Goal: Task Accomplishment & Management: Complete application form

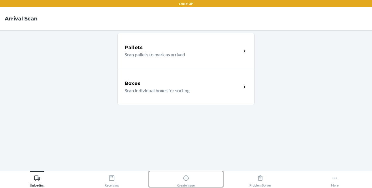
click at [168, 172] on button "Create Issue" at bounding box center [186, 179] width 74 height 16
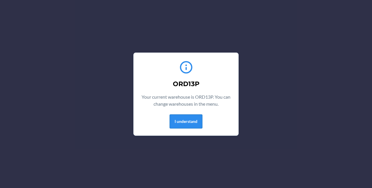
click at [196, 119] on button "I understand" at bounding box center [186, 122] width 33 height 14
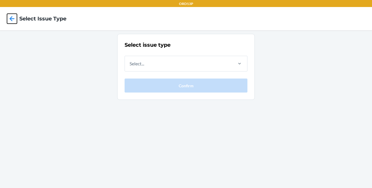
click at [15, 19] on icon at bounding box center [12, 19] width 10 height 10
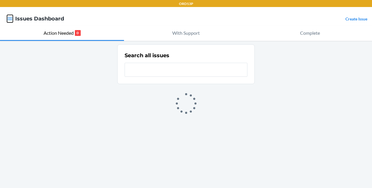
click at [7, 15] on button "button" at bounding box center [10, 19] width 6 height 8
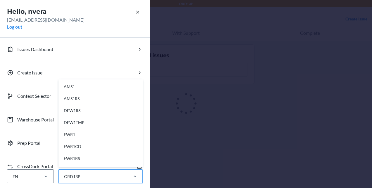
click at [65, 175] on div "ORD13P" at bounding box center [72, 177] width 16 height 6
click at [64, 175] on input "option AMS1 focused, 1 of 44. 44 results available. Use Up and Down to choose o…" at bounding box center [63, 177] width 1 height 6
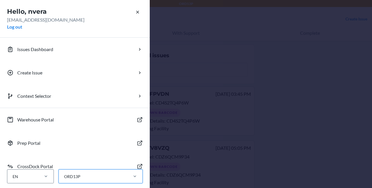
click at [95, 174] on div "ORD13P" at bounding box center [93, 177] width 68 height 10
click at [64, 174] on input "0 results available. Select is focused ,type to refine list, press Down to open…" at bounding box center [63, 177] width 1 height 6
click at [324, 77] on div "Hello, nvera nvera@flexport.com Log out Issues Dashboard Create Issue Context S…" at bounding box center [186, 94] width 372 height 188
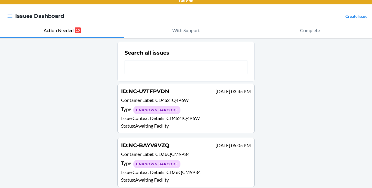
scroll to position [0, 0]
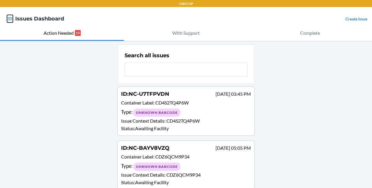
click at [9, 18] on icon "button" at bounding box center [10, 19] width 6 height 6
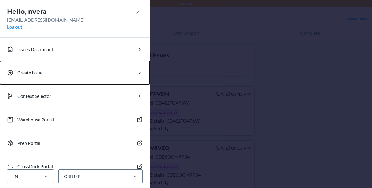
click at [34, 72] on p "Create Issue" at bounding box center [29, 72] width 25 height 7
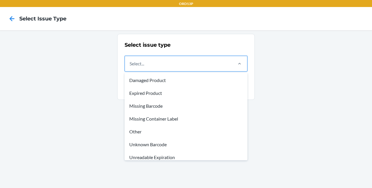
click at [146, 66] on div "Select..." at bounding box center [178, 63] width 107 height 15
click at [130, 66] on input "option Damaged Product focused, 1 of 8. 8 results available. Use Up and Down to…" at bounding box center [130, 63] width 1 height 7
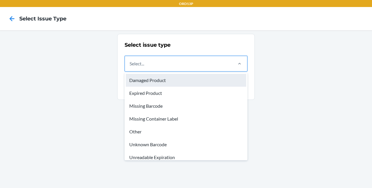
click at [156, 83] on div "Damaged Product" at bounding box center [186, 80] width 120 height 13
click at [130, 67] on input "option Damaged Product focused, 1 of 8. 8 results available. Use Up and Down to…" at bounding box center [130, 63] width 1 height 7
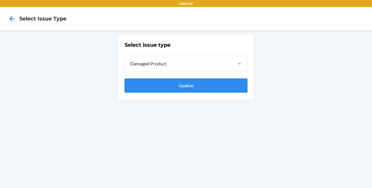
click at [164, 84] on button "Confirm" at bounding box center [186, 86] width 123 height 14
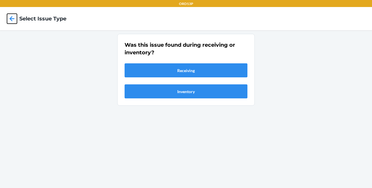
click at [15, 18] on icon at bounding box center [12, 19] width 10 height 10
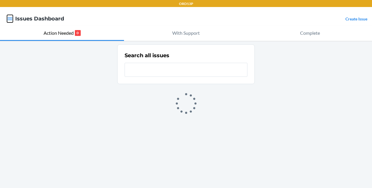
click at [13, 18] on icon "button" at bounding box center [10, 19] width 6 height 6
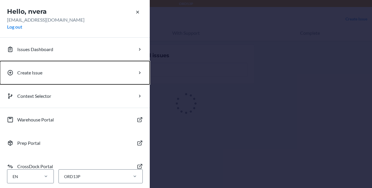
click at [23, 73] on p "Create Issue" at bounding box center [29, 72] width 25 height 7
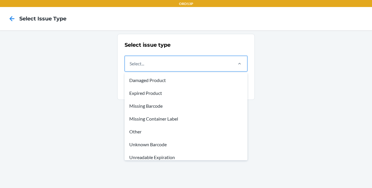
click at [133, 65] on div "Select..." at bounding box center [137, 63] width 15 height 7
click at [130, 65] on input "option Damaged Product focused, 1 of 8. 8 results available. Use Up and Down to…" at bounding box center [130, 63] width 1 height 7
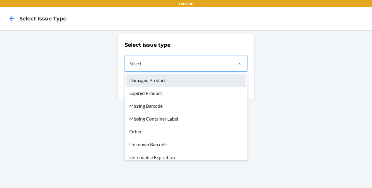
click at [149, 79] on div "Damaged Product" at bounding box center [186, 80] width 120 height 13
click at [130, 67] on input "option Damaged Product focused, 1 of 8. 8 results available. Use Up and Down to…" at bounding box center [130, 63] width 1 height 7
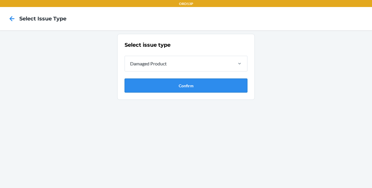
click at [151, 82] on button "Confirm" at bounding box center [186, 86] width 123 height 14
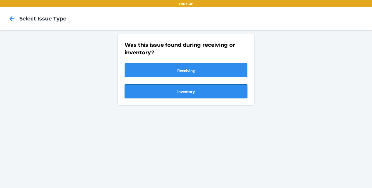
click at [152, 91] on button "Inventory" at bounding box center [186, 92] width 123 height 14
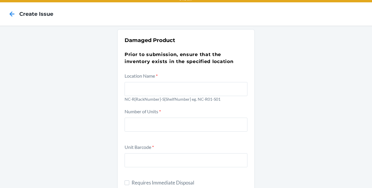
scroll to position [5, 0]
click at [13, 17] on icon at bounding box center [12, 14] width 10 height 10
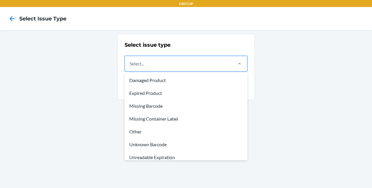
click at [134, 58] on div "Select..." at bounding box center [178, 63] width 107 height 15
click at [130, 60] on input "option Damaged Product focused, 1 of 8. 8 results available. Use Up and Down to…" at bounding box center [130, 63] width 1 height 7
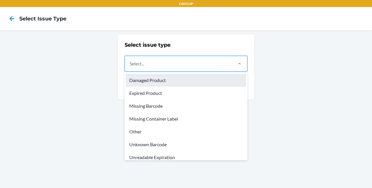
click at [137, 83] on div "Damaged Product" at bounding box center [186, 80] width 120 height 13
click at [130, 67] on input "option Damaged Product focused, 1 of 8. 8 results available. Use Up and Down to…" at bounding box center [130, 63] width 1 height 7
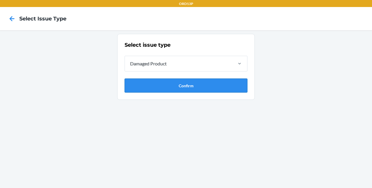
click at [155, 84] on button "Confirm" at bounding box center [186, 86] width 123 height 14
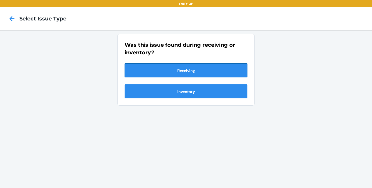
click at [156, 66] on button "Receiving" at bounding box center [186, 70] width 123 height 14
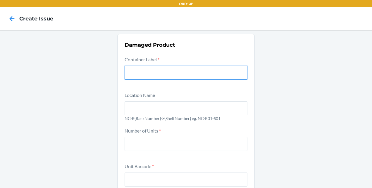
click at [163, 78] on input "text" at bounding box center [186, 73] width 123 height 14
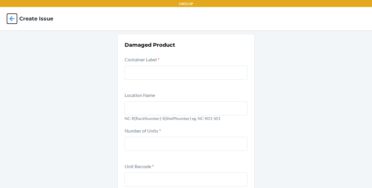
click at [13, 19] on icon at bounding box center [12, 18] width 5 height 5
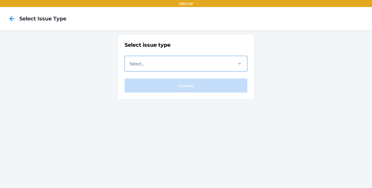
click at [133, 61] on div "Select..." at bounding box center [137, 63] width 15 height 7
click at [130, 61] on input "Select..." at bounding box center [130, 63] width 1 height 7
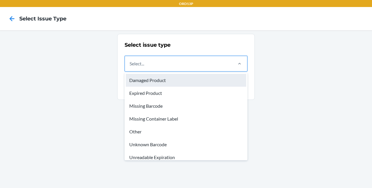
click at [140, 85] on div "Damaged Product" at bounding box center [186, 80] width 120 height 13
click at [130, 67] on input "option Damaged Product focused, 1 of 8. 8 results available. Use Up and Down to…" at bounding box center [130, 63] width 1 height 7
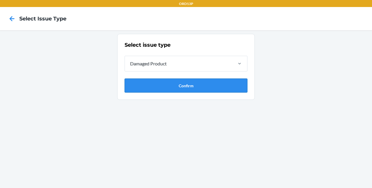
click at [142, 84] on button "Confirm" at bounding box center [186, 86] width 123 height 14
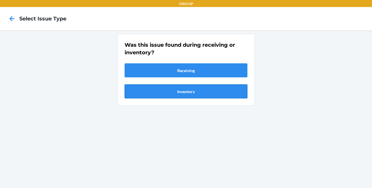
click at [176, 91] on button "Inventory" at bounding box center [186, 92] width 123 height 14
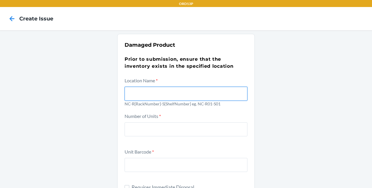
click at [146, 96] on input "text" at bounding box center [186, 94] width 123 height 14
type input "n"
type input "NC-RO3-S03"
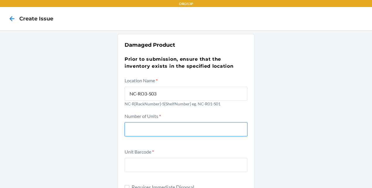
click at [137, 128] on input "number" at bounding box center [186, 130] width 123 height 14
type input "1"
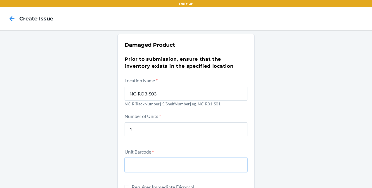
click at [141, 163] on input "text" at bounding box center [186, 165] width 123 height 14
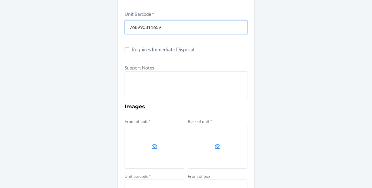
scroll to position [138, 0]
type input "768990311659"
click at [127, 50] on label "Requires Immediate Disposal" at bounding box center [186, 50] width 123 height 8
click at [127, 50] on input "Requires Immediate Disposal" at bounding box center [127, 49] width 5 height 5
checkbox input "true"
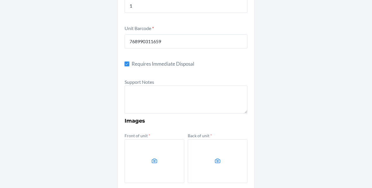
scroll to position [123, 0]
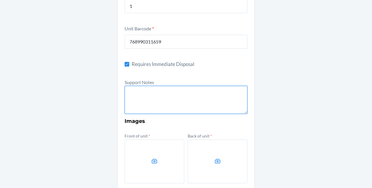
click at [134, 99] on textarea at bounding box center [186, 100] width 123 height 28
type textarea "product is"
drag, startPoint x: 160, startPoint y: 92, endPoint x: 107, endPoint y: 90, distance: 53.0
click at [107, 90] on div "Damaged Product Prior to submission, ensure that the inventory exists in the sp…" at bounding box center [186, 116] width 372 height 418
click at [164, 96] on textarea "Product was open and has a broken seal." at bounding box center [186, 100] width 123 height 28
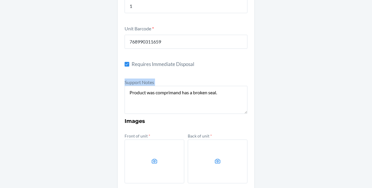
drag, startPoint x: 172, startPoint y: 92, endPoint x: 184, endPoint y: 102, distance: 15.5
click at [184, 102] on div "Damaged Product Prior to submission, ensure that the inventory exists in the sp…" at bounding box center [186, 116] width 372 height 418
click at [102, 130] on div "Damaged Product Prior to submission, ensure that the inventory exists in the sp…" at bounding box center [186, 116] width 372 height 418
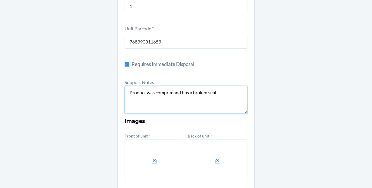
drag, startPoint x: 175, startPoint y: 101, endPoint x: 174, endPoint y: 96, distance: 4.8
click at [174, 96] on textarea "Product was comprimand has a broken seal." at bounding box center [186, 100] width 123 height 28
drag, startPoint x: 168, startPoint y: 93, endPoint x: 172, endPoint y: 95, distance: 4.7
click at [172, 95] on textarea "Product was comprim and has a broken seal." at bounding box center [186, 100] width 123 height 28
click at [198, 97] on textarea "Product was compromised and has a broken seal." at bounding box center [186, 100] width 123 height 28
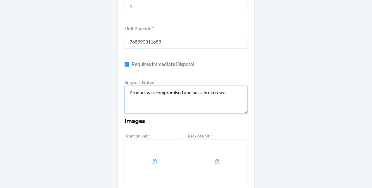
click at [227, 92] on textarea "Product was compromised and has a broken seal." at bounding box center [186, 100] width 123 height 28
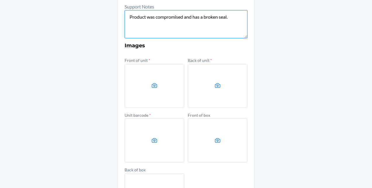
scroll to position [199, 0]
type textarea "Product was compromised and has a broken seal."
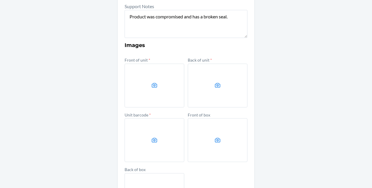
click at [291, 48] on div "Damaged Product Prior to submission, ensure that the inventory exists in the sp…" at bounding box center [186, 40] width 372 height 418
click at [148, 82] on label at bounding box center [155, 86] width 60 height 44
click at [0, 0] on input "file" at bounding box center [0, 0] width 0 height 0
click at [196, 96] on label at bounding box center [218, 86] width 60 height 44
click at [0, 0] on input "file" at bounding box center [0, 0] width 0 height 0
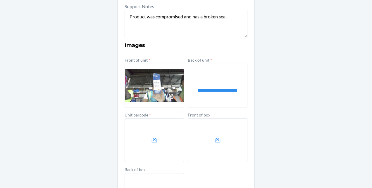
click at [161, 136] on label at bounding box center [155, 140] width 60 height 44
click at [0, 0] on input "file" at bounding box center [0, 0] width 0 height 0
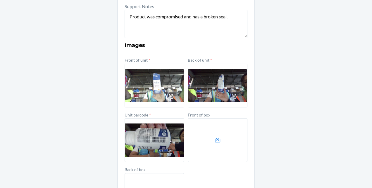
click at [209, 142] on label at bounding box center [218, 140] width 60 height 44
click at [0, 0] on input "file" at bounding box center [0, 0] width 0 height 0
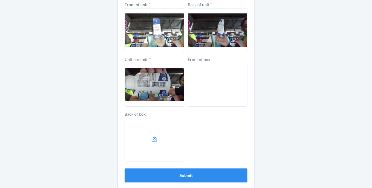
scroll to position [260, 0]
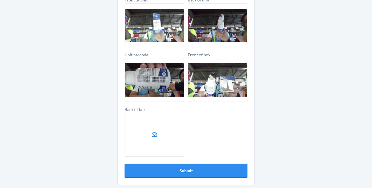
click at [208, 167] on button "Submit" at bounding box center [186, 171] width 123 height 14
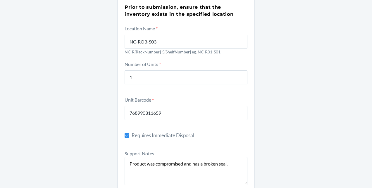
scroll to position [51, 0]
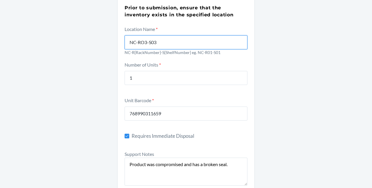
click at [142, 42] on input "NC-RO3-S03" at bounding box center [186, 42] width 123 height 14
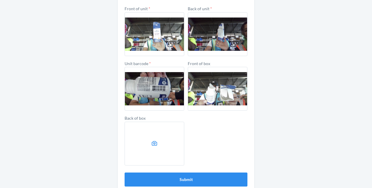
scroll to position [260, 0]
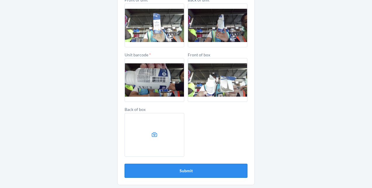
type input "NC-R03-S03"
click at [148, 170] on button "Submit" at bounding box center [186, 171] width 123 height 14
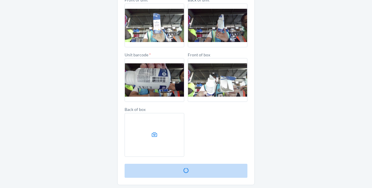
scroll to position [0, 0]
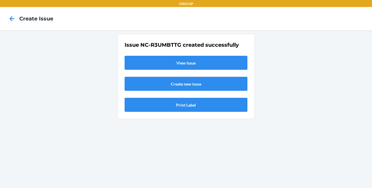
click at [141, 61] on link "View Issue" at bounding box center [186, 63] width 123 height 14
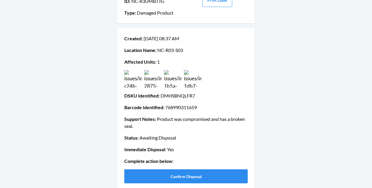
scroll to position [63, 0]
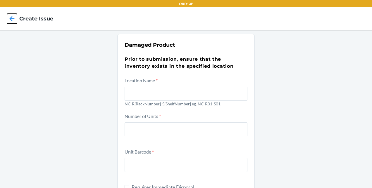
click at [11, 20] on icon at bounding box center [12, 18] width 5 height 5
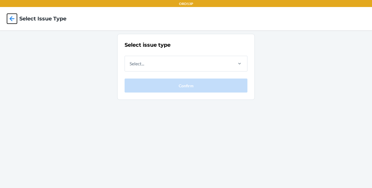
click at [11, 20] on icon at bounding box center [12, 18] width 5 height 5
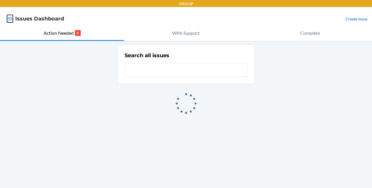
click at [11, 20] on icon "button" at bounding box center [10, 19] width 6 height 6
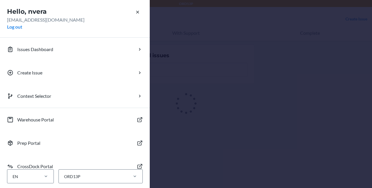
click at [232, 28] on div "Hello, nvera nvera@flexport.com Log out Issues Dashboard Create Issue Context S…" at bounding box center [186, 94] width 372 height 188
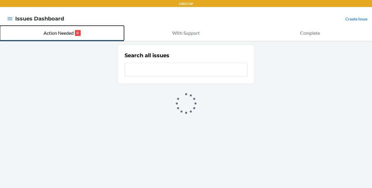
click at [67, 30] on p "Action Needed" at bounding box center [59, 33] width 30 height 7
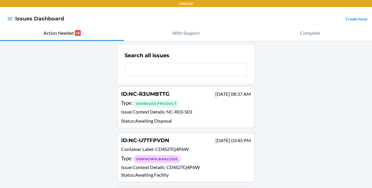
click at [204, 103] on div "Type : Damaged Product" at bounding box center [186, 103] width 130 height 8
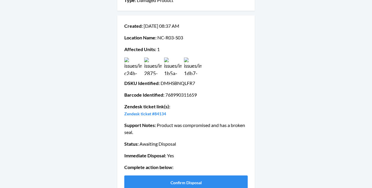
scroll to position [82, 0]
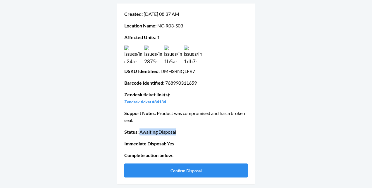
drag, startPoint x: 137, startPoint y: 132, endPoint x: 184, endPoint y: 130, distance: 46.2
click at [184, 130] on p "Status : Awaiting Disposal" at bounding box center [185, 132] width 123 height 7
drag, startPoint x: 184, startPoint y: 130, endPoint x: 105, endPoint y: 146, distance: 80.3
click at [105, 146] on div "Issue details ID : NC-R3UMBTTG Type : Damaged Product Print Label Created : Sep…" at bounding box center [186, 69] width 372 height 240
click at [263, 130] on div "Issue details ID : NC-R3UMBTTG Type : Damaged Product Print Label Created : Sep…" at bounding box center [186, 69] width 372 height 240
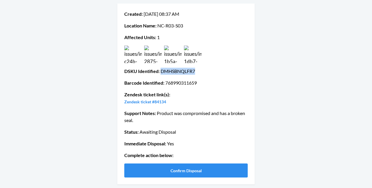
drag, startPoint x: 159, startPoint y: 73, endPoint x: 194, endPoint y: 70, distance: 35.6
click at [194, 70] on p "DSKU Identified : DMHSBNQLFR7" at bounding box center [185, 71] width 123 height 7
copy p "DMHSBNQLFR7"
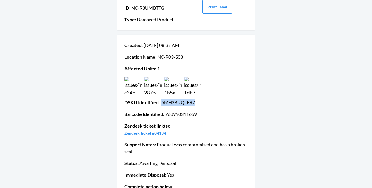
scroll to position [49, 0]
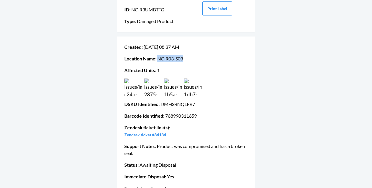
drag, startPoint x: 156, startPoint y: 56, endPoint x: 186, endPoint y: 54, distance: 30.7
click at [186, 54] on div "Created : Sep 24 08:37 AM Location Name : NC-R03-S03 Affected Units : 1 DSKU Id…" at bounding box center [185, 127] width 123 height 172
copy p "NC-R03-S03"
click at [211, 59] on p "Location Name : NC-R03-S03" at bounding box center [185, 58] width 123 height 7
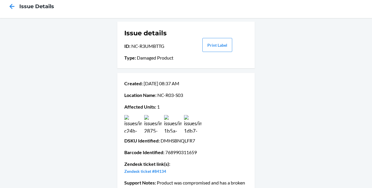
scroll to position [10, 0]
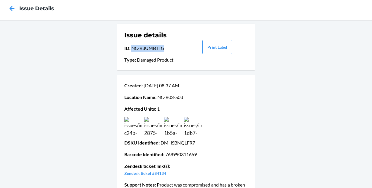
drag, startPoint x: 129, startPoint y: 49, endPoint x: 163, endPoint y: 49, distance: 33.6
click at [163, 49] on p "ID : NC-R3UMBTTG" at bounding box center [154, 48] width 61 height 7
copy p "NC-R3UMBTTG"
click at [154, 50] on p "ID : NC-R3UMBTTG" at bounding box center [154, 48] width 61 height 7
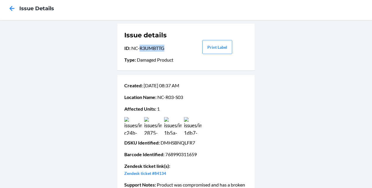
click at [154, 50] on p "ID : NC-R3UMBTTG" at bounding box center [154, 48] width 61 height 7
click at [161, 47] on p "ID : NC-R3UMBTTG" at bounding box center [154, 48] width 61 height 7
drag, startPoint x: 161, startPoint y: 47, endPoint x: 150, endPoint y: 47, distance: 10.8
click at [150, 47] on p "ID : NC-R3UMBTTG" at bounding box center [154, 48] width 61 height 7
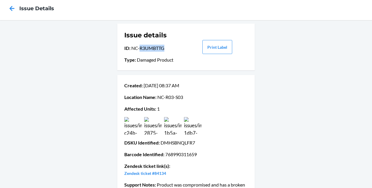
click at [150, 47] on p "ID : NC-R3UMBTTG" at bounding box center [154, 48] width 61 height 7
drag, startPoint x: 175, startPoint y: 42, endPoint x: 166, endPoint y: 47, distance: 10.7
click at [166, 47] on div "Issue details ID : NC-R3UMBTTG Type : Damaged Product" at bounding box center [154, 46] width 61 height 37
copy div "ID : NC-R3UMBTTG"
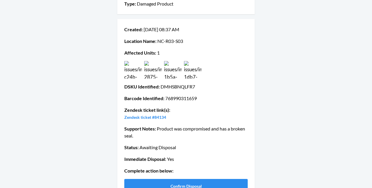
scroll to position [82, 0]
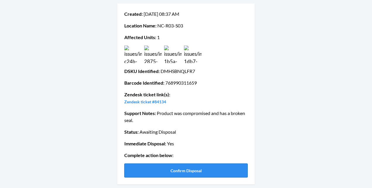
click at [188, 169] on button "Confirm Disposal" at bounding box center [185, 171] width 123 height 14
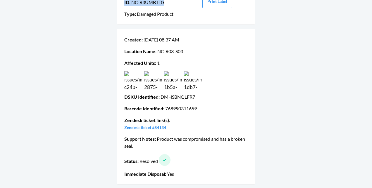
scroll to position [0, 0]
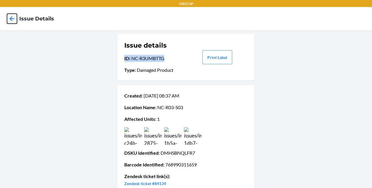
click at [11, 18] on icon at bounding box center [12, 18] width 5 height 5
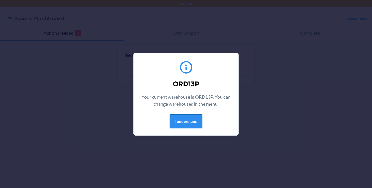
click at [189, 120] on button "I understand" at bounding box center [186, 122] width 33 height 14
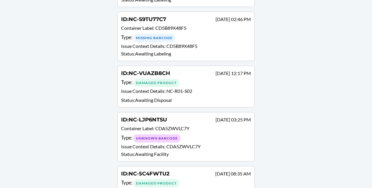
scroll to position [476, 0]
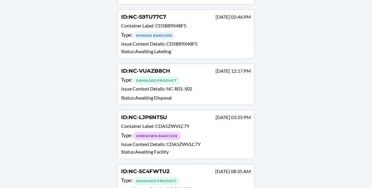
click at [200, 186] on p "Issue Context Details : NC-R04-S02" at bounding box center [186, 190] width 130 height 8
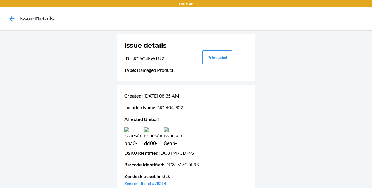
click at [169, 139] on img at bounding box center [173, 136] width 18 height 18
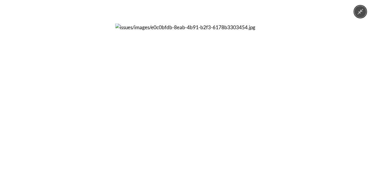
click at [361, 16] on button "Minimize image" at bounding box center [360, 12] width 12 height 12
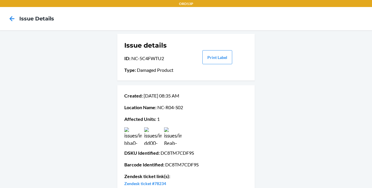
click at [149, 139] on img at bounding box center [153, 136] width 18 height 18
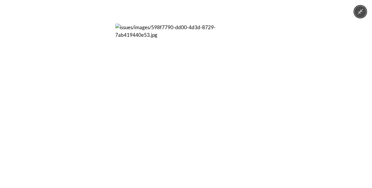
click at [355, 13] on button "Minimize image" at bounding box center [360, 12] width 12 height 12
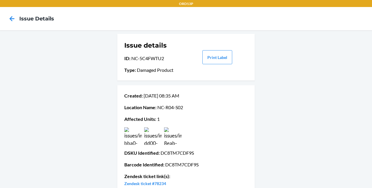
click at [129, 137] on img at bounding box center [133, 136] width 18 height 18
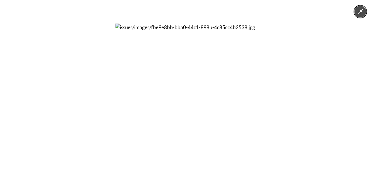
click at [360, 13] on icon "Minimize image" at bounding box center [361, 12] width 6 height 6
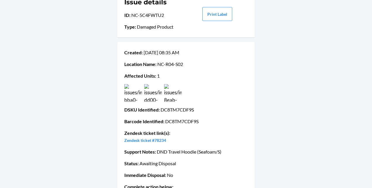
scroll to position [44, 0]
drag, startPoint x: 158, startPoint y: 111, endPoint x: 196, endPoint y: 111, distance: 37.4
click at [196, 111] on p "DSKU Identified : DC8TM7CDF9S" at bounding box center [185, 109] width 123 height 7
copy p "DC8TM7CDF9S"
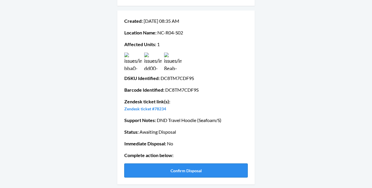
click at [208, 171] on button "Confirm Disposal" at bounding box center [185, 171] width 123 height 14
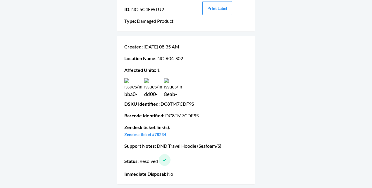
scroll to position [0, 0]
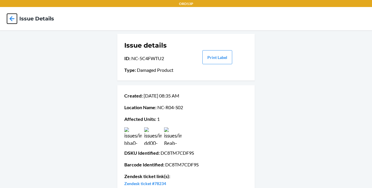
click at [11, 22] on icon at bounding box center [12, 19] width 10 height 10
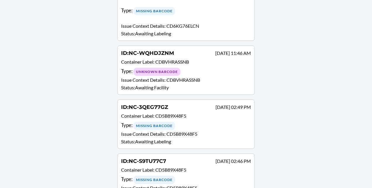
scroll to position [430, 0]
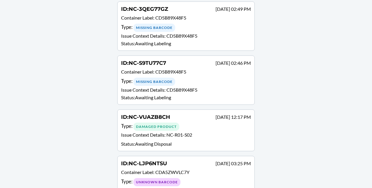
click at [223, 178] on div "Type : Unknown Barcode" at bounding box center [186, 182] width 130 height 8
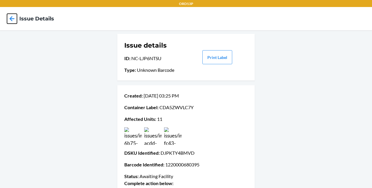
click at [13, 20] on icon at bounding box center [12, 19] width 10 height 10
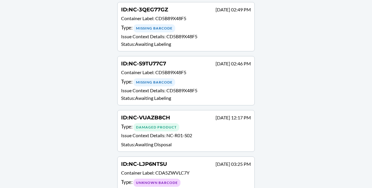
scroll to position [430, 0]
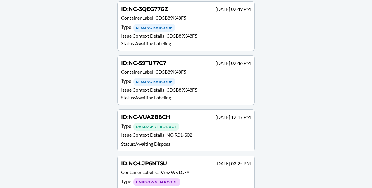
click at [218, 132] on p "Issue Context Details : NC-R01-S02" at bounding box center [186, 136] width 130 height 8
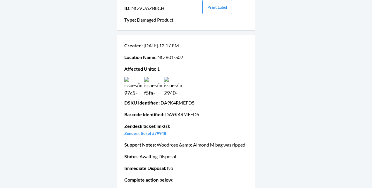
scroll to position [75, 0]
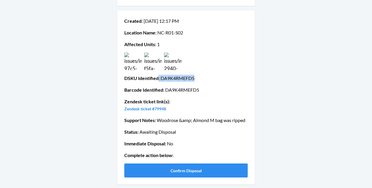
drag, startPoint x: 193, startPoint y: 79, endPoint x: 156, endPoint y: 80, distance: 37.1
click at [156, 80] on p "DSKU Identified : DA9K4RMEFD5" at bounding box center [185, 78] width 123 height 7
copy p ": DA9K4RMEFD5"
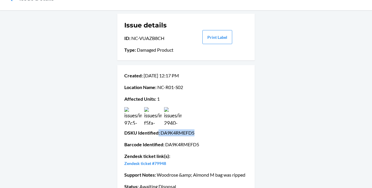
scroll to position [21, 0]
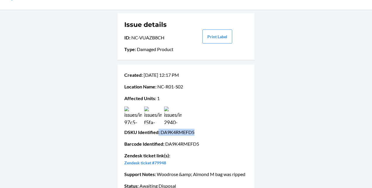
click at [128, 119] on img at bounding box center [133, 116] width 18 height 18
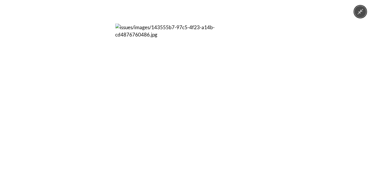
click at [270, 73] on div at bounding box center [186, 94] width 372 height 188
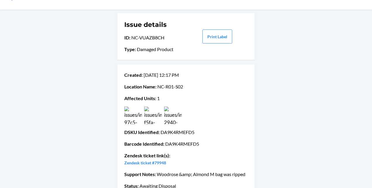
click at [248, 96] on div "Created : Sep 03 12:17 PM Location Name : NC-R01-S02 Affected Units : 1 DSKU Id…" at bounding box center [185, 152] width 137 height 174
click at [139, 108] on img at bounding box center [133, 116] width 18 height 18
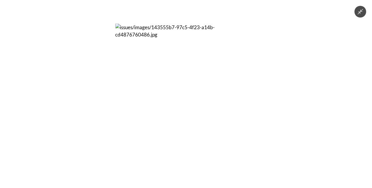
click at [290, 103] on div at bounding box center [186, 94] width 372 height 188
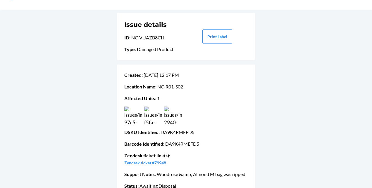
click at [127, 119] on img at bounding box center [133, 116] width 18 height 18
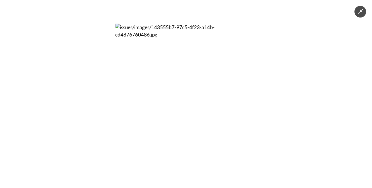
click at [116, 85] on img at bounding box center [185, 93] width 141 height 141
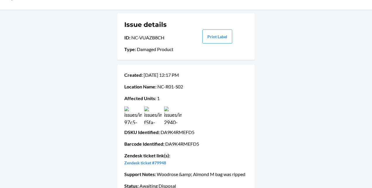
click at [173, 117] on img at bounding box center [173, 116] width 18 height 18
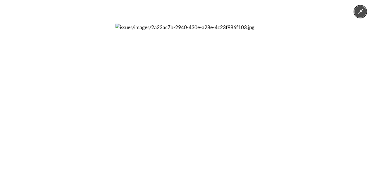
click at [355, 14] on button "Minimize image" at bounding box center [360, 12] width 12 height 12
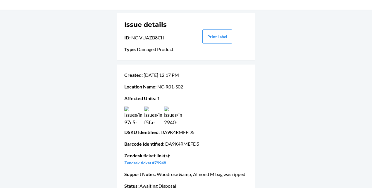
click at [145, 114] on img at bounding box center [153, 116] width 18 height 18
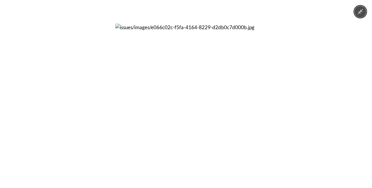
click at [360, 13] on icon "Minimize image" at bounding box center [361, 12] width 6 height 6
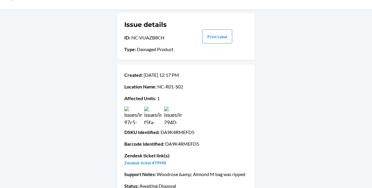
click at [133, 119] on img at bounding box center [133, 116] width 18 height 18
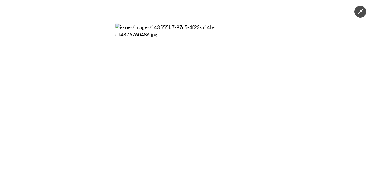
drag, startPoint x: 364, startPoint y: 6, endPoint x: 361, endPoint y: 15, distance: 9.6
click at [361, 15] on div at bounding box center [186, 94] width 372 height 188
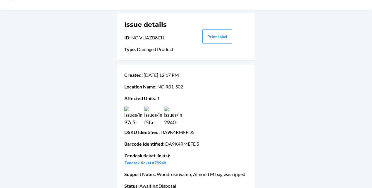
drag, startPoint x: 361, startPoint y: 15, endPoint x: 318, endPoint y: 9, distance: 43.5
click at [151, 120] on img at bounding box center [153, 116] width 18 height 18
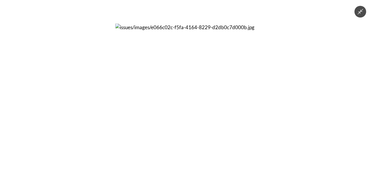
click at [151, 116] on img at bounding box center [185, 93] width 141 height 141
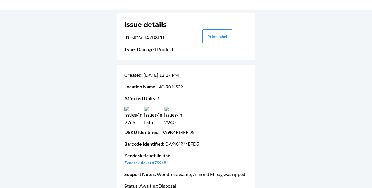
click at [171, 116] on img at bounding box center [173, 116] width 18 height 18
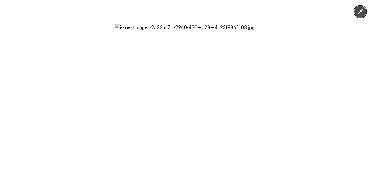
click at [361, 17] on button "Minimize image" at bounding box center [360, 12] width 12 height 12
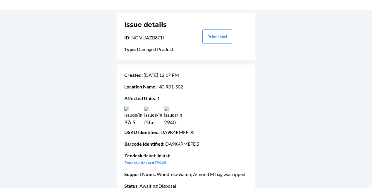
drag, startPoint x: 129, startPoint y: 37, endPoint x: 165, endPoint y: 42, distance: 36.6
click at [165, 42] on div "Issue details ID : NC-VUAZB8CH Type : Damaged Product" at bounding box center [154, 36] width 61 height 37
copy p "NC-VUAZB8CH"
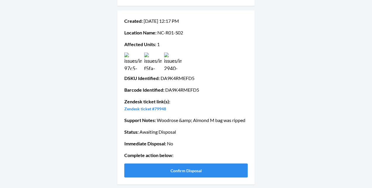
click at [168, 65] on img at bounding box center [173, 62] width 18 height 18
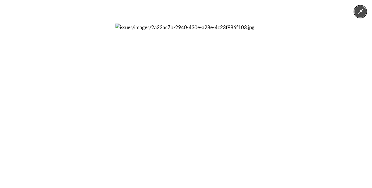
click at [364, 15] on button "Minimize image" at bounding box center [360, 12] width 12 height 12
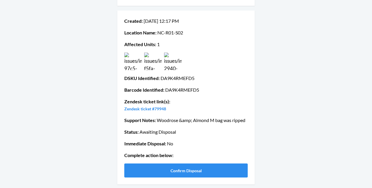
drag, startPoint x: 159, startPoint y: 78, endPoint x: 192, endPoint y: 80, distance: 33.1
click at [192, 80] on p "DSKU Identified : DA9K4RMEFD5" at bounding box center [185, 78] width 123 height 7
copy p "DA9K4RMEFD5"
click at [206, 166] on button "Confirm Disposal" at bounding box center [185, 171] width 123 height 14
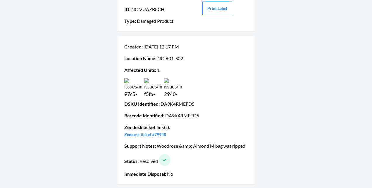
scroll to position [0, 0]
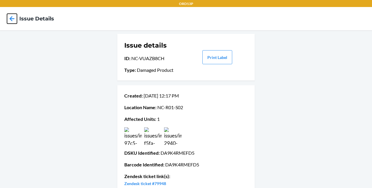
click at [8, 20] on icon at bounding box center [12, 19] width 10 height 10
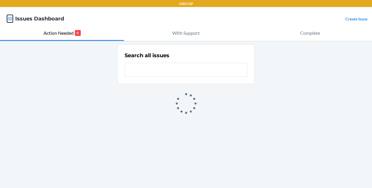
click at [8, 20] on icon "button" at bounding box center [10, 18] width 5 height 3
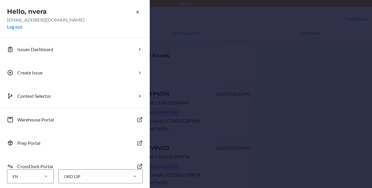
click at [294, 57] on div "Hello, nvera nvera@flexport.com Log out Issues Dashboard Create Issue Context S…" at bounding box center [186, 94] width 372 height 188
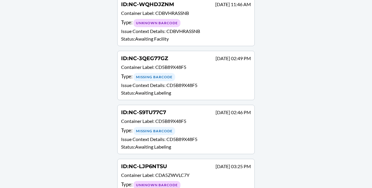
scroll to position [384, 0]
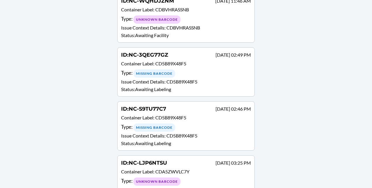
click at [181, 159] on div "ID : NC-LJP6NTSU Sep 01 03:25 PM" at bounding box center [186, 163] width 130 height 8
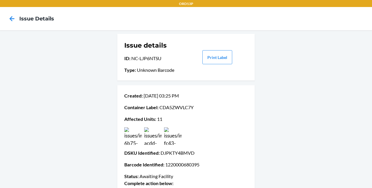
click at [193, 153] on p "DSKU Identified : DJPKTY4BMVD" at bounding box center [185, 153] width 123 height 7
click at [134, 133] on img at bounding box center [133, 136] width 18 height 18
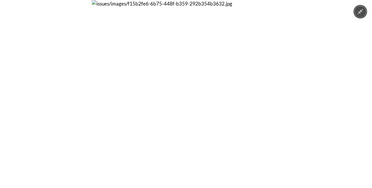
click at [352, 19] on div at bounding box center [186, 94] width 372 height 188
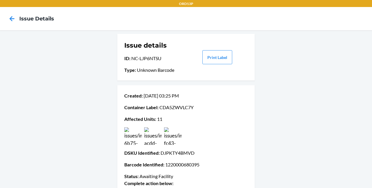
drag, startPoint x: 190, startPoint y: 151, endPoint x: 176, endPoint y: 154, distance: 14.3
click at [176, 154] on p "DSKU Identified : DJPKTY4BMVD" at bounding box center [185, 153] width 123 height 7
drag, startPoint x: 176, startPoint y: 154, endPoint x: 197, endPoint y: 155, distance: 21.4
click at [197, 155] on p "DSKU Identified : DJPKTY4BMVD" at bounding box center [185, 153] width 123 height 7
drag, startPoint x: 193, startPoint y: 153, endPoint x: 158, endPoint y: 151, distance: 34.5
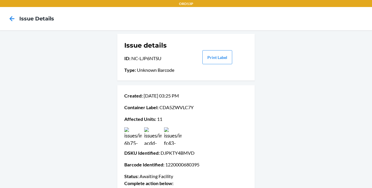
click at [158, 151] on p "DSKU Identified : DJPKTY4BMVD" at bounding box center [185, 153] width 123 height 7
copy p "DJPKTY4BMVD"
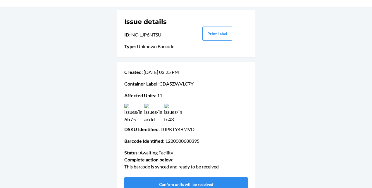
scroll to position [24, 0]
drag, startPoint x: 157, startPoint y: 83, endPoint x: 199, endPoint y: 82, distance: 42.1
click at [199, 82] on p "Container Label : CDA5ZWVLC7Y" at bounding box center [185, 83] width 123 height 7
copy p "CDA5ZWVLC7Y"
drag, startPoint x: 157, startPoint y: 128, endPoint x: 193, endPoint y: 129, distance: 36.3
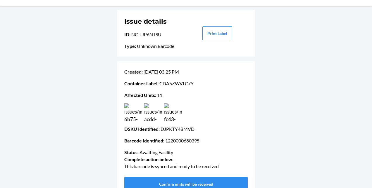
click at [193, 129] on p "DSKU Identified : DJPKTY4BMVD" at bounding box center [185, 129] width 123 height 7
copy p "DJPKTY4BMVD"
click at [166, 113] on img at bounding box center [173, 113] width 18 height 18
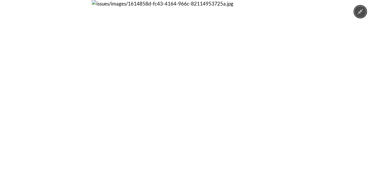
click at [358, 14] on icon "Minimize image" at bounding box center [361, 12] width 6 height 6
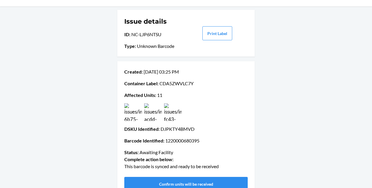
click at [154, 111] on img at bounding box center [153, 113] width 18 height 18
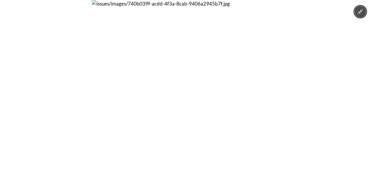
click at [359, 9] on icon "Minimize image" at bounding box center [360, 11] width 6 height 6
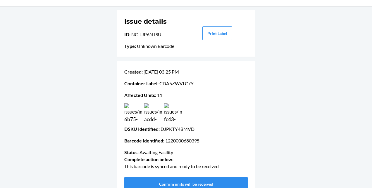
click at [124, 107] on img at bounding box center [133, 113] width 18 height 18
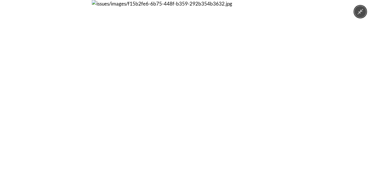
click at [359, 14] on icon "Minimize image" at bounding box center [360, 11] width 6 height 6
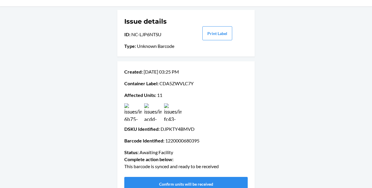
scroll to position [37, 0]
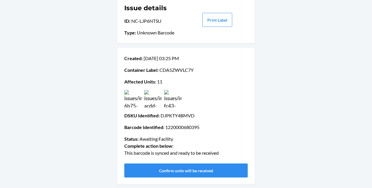
drag, startPoint x: 130, startPoint y: 21, endPoint x: 164, endPoint y: 25, distance: 34.4
click at [164, 25] on div "Issue details ID : NC-LJP6NTSU Type : Unknown Barcode" at bounding box center [154, 19] width 61 height 37
copy p "NC-LJP6NTSU"
click at [158, 71] on p "Container Label : CDA5ZWVLC7Y" at bounding box center [185, 70] width 123 height 7
drag, startPoint x: 163, startPoint y: 127, endPoint x: 201, endPoint y: 126, distance: 38.3
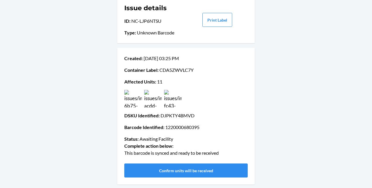
click at [201, 126] on p "Barcode Identified : 1220000680395" at bounding box center [185, 127] width 123 height 7
copy p "1220000680395"
drag, startPoint x: 157, startPoint y: 71, endPoint x: 207, endPoint y: 73, distance: 50.1
click at [207, 73] on p "Container Label : CDA5ZWVLC7Y" at bounding box center [185, 70] width 123 height 7
copy p "CDA5ZWVLC7Y"
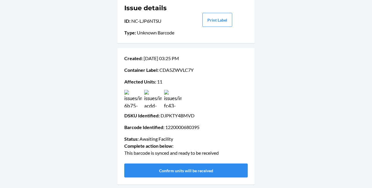
drag, startPoint x: 158, startPoint y: 115, endPoint x: 192, endPoint y: 118, distance: 34.1
click at [192, 118] on p "DSKU Identified : DJPKTY4BMVD" at bounding box center [185, 115] width 123 height 7
drag, startPoint x: 163, startPoint y: 127, endPoint x: 204, endPoint y: 131, distance: 42.0
click at [204, 131] on p "Barcode Identified : 1220000680395" at bounding box center [185, 127] width 123 height 7
click at [150, 97] on img at bounding box center [153, 99] width 18 height 18
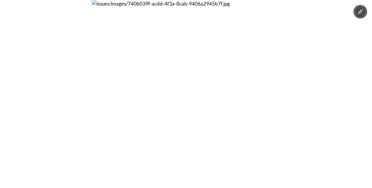
click at [358, 6] on button "Minimize image" at bounding box center [360, 12] width 12 height 12
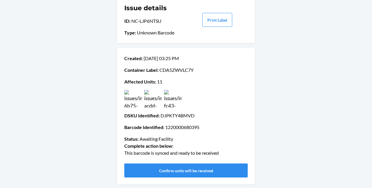
drag, startPoint x: 157, startPoint y: 69, endPoint x: 204, endPoint y: 70, distance: 47.1
click at [204, 70] on p "Container Label : CDA5ZWVLC7Y" at bounding box center [185, 70] width 123 height 7
click at [208, 56] on p "Created : Sep 01 03:25 PM" at bounding box center [185, 58] width 123 height 7
click at [128, 102] on img at bounding box center [133, 99] width 18 height 18
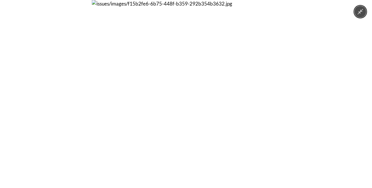
click at [362, 9] on icon "Minimize image" at bounding box center [360, 11] width 6 height 6
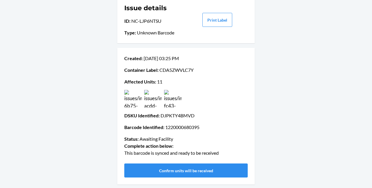
click at [171, 101] on img at bounding box center [173, 99] width 18 height 18
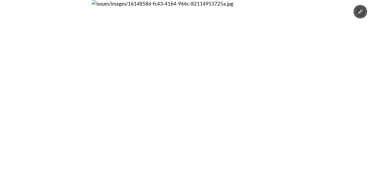
click at [358, 11] on icon "Minimize image" at bounding box center [360, 11] width 6 height 6
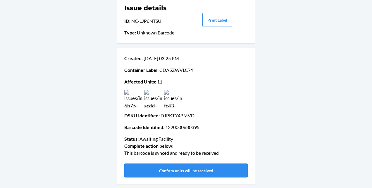
click at [153, 102] on img at bounding box center [153, 99] width 18 height 18
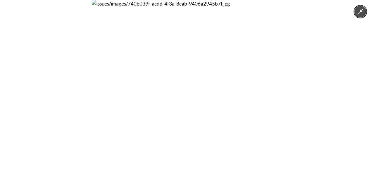
click at [358, 8] on button "Minimize image" at bounding box center [360, 12] width 12 height 12
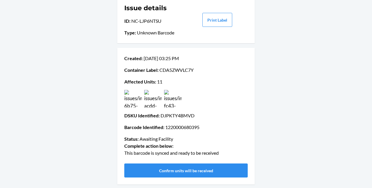
click at [176, 96] on img at bounding box center [173, 99] width 18 height 18
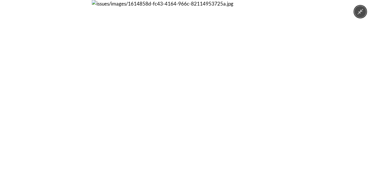
click at [357, 14] on icon "Minimize image" at bounding box center [360, 11] width 6 height 6
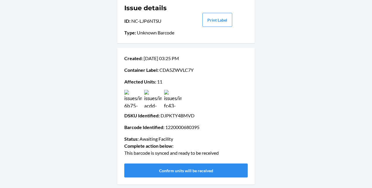
click at [150, 100] on img at bounding box center [153, 99] width 18 height 18
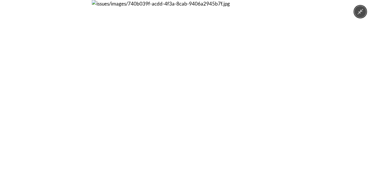
click at [358, 14] on icon "Minimize image" at bounding box center [361, 12] width 6 height 6
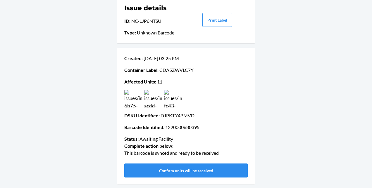
click at [147, 96] on img at bounding box center [153, 99] width 18 height 18
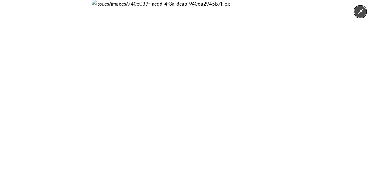
click at [361, 13] on icon "Minimize image" at bounding box center [360, 11] width 6 height 6
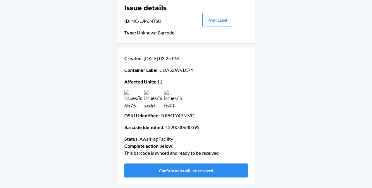
click at [133, 100] on img at bounding box center [133, 99] width 18 height 18
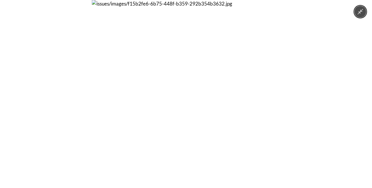
click at [361, 15] on button "Minimize image" at bounding box center [360, 12] width 12 height 12
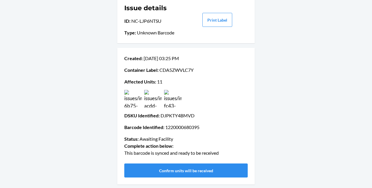
scroll to position [0, 0]
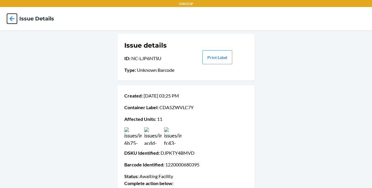
click at [9, 18] on icon at bounding box center [12, 19] width 10 height 10
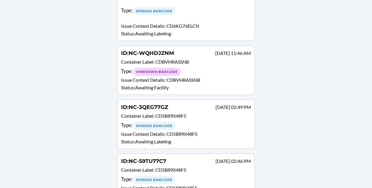
scroll to position [384, 0]
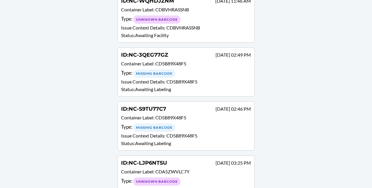
click at [201, 123] on div "Type : Missing Barcode" at bounding box center [186, 127] width 130 height 8
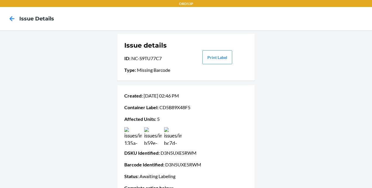
click at [130, 141] on img at bounding box center [133, 136] width 18 height 18
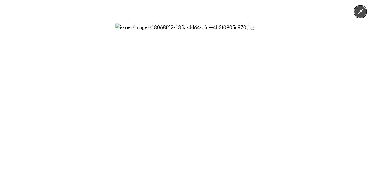
click at [361, 12] on icon "Minimize image" at bounding box center [360, 11] width 6 height 6
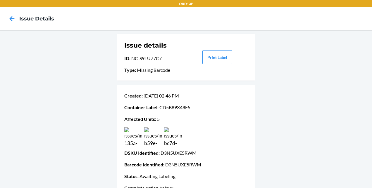
click at [175, 140] on img at bounding box center [173, 136] width 18 height 18
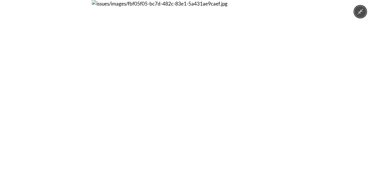
click at [360, 18] on div at bounding box center [186, 94] width 372 height 188
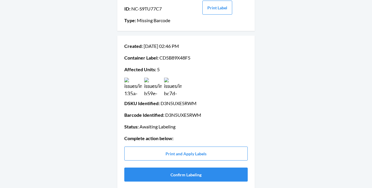
scroll to position [49, 0]
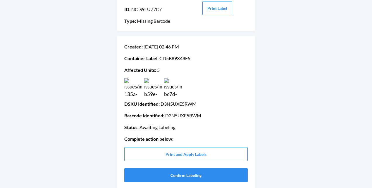
drag, startPoint x: 158, startPoint y: 103, endPoint x: 199, endPoint y: 107, distance: 41.1
click at [199, 107] on p "DSKU Identified : D3N5UXE5RWM" at bounding box center [185, 104] width 123 height 7
click at [130, 91] on img at bounding box center [133, 87] width 18 height 18
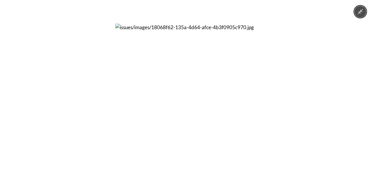
click at [359, 12] on icon "Minimize image" at bounding box center [360, 11] width 6 height 6
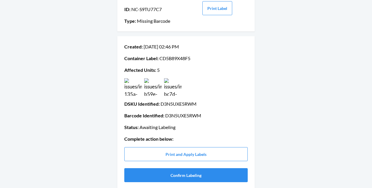
click at [132, 92] on img at bounding box center [133, 87] width 18 height 18
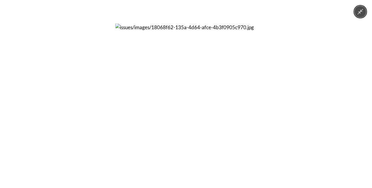
click at [361, 11] on icon "Minimize image" at bounding box center [361, 12] width 6 height 6
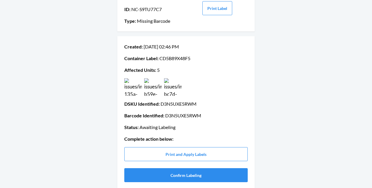
click at [170, 84] on img at bounding box center [173, 87] width 18 height 18
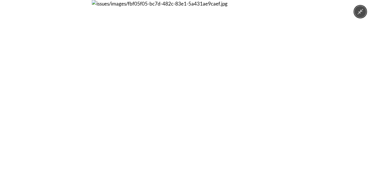
click at [361, 15] on button "Minimize image" at bounding box center [360, 12] width 12 height 12
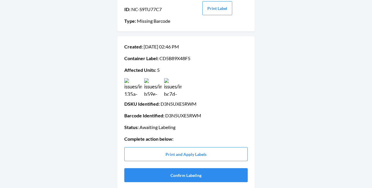
click at [174, 81] on img at bounding box center [173, 87] width 18 height 18
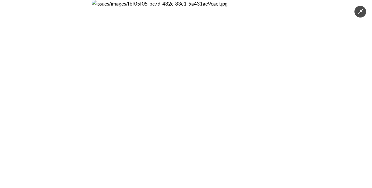
click at [180, 70] on img at bounding box center [186, 94] width 188 height 188
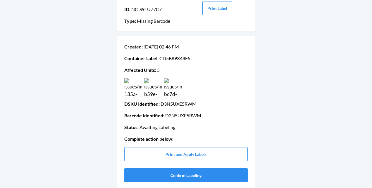
click at [148, 85] on img at bounding box center [153, 87] width 18 height 18
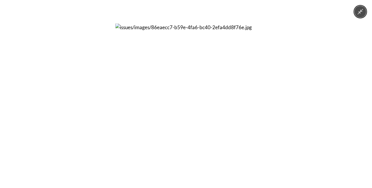
drag, startPoint x: 353, startPoint y: 11, endPoint x: 360, endPoint y: 12, distance: 6.5
click at [360, 12] on div at bounding box center [186, 94] width 372 height 188
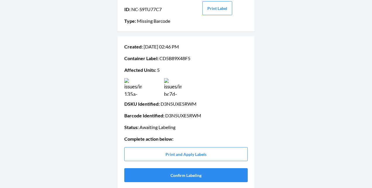
click at [360, 12] on body "ORD13P Issue details Issue details ID : NC-S9TU77C7 Type : Missing Barcode Prin…" at bounding box center [186, 94] width 372 height 188
click at [173, 84] on img at bounding box center [173, 87] width 18 height 18
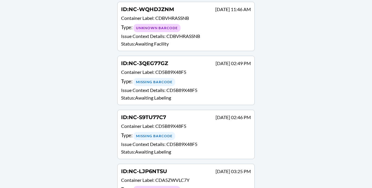
scroll to position [384, 0]
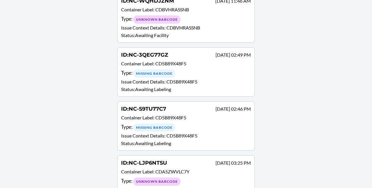
click at [210, 51] on div "ID : NC-3QEG77GZ Sep 03 02:49 PM Container Label : CD5B89X48F5 Type : Missing B…" at bounding box center [186, 72] width 130 height 42
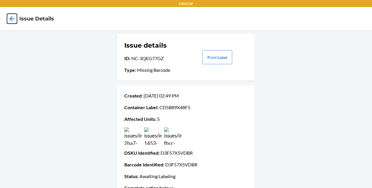
click at [9, 18] on icon at bounding box center [12, 19] width 10 height 10
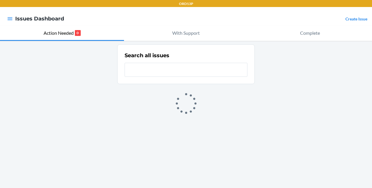
click at [222, 122] on div "Search all issues" at bounding box center [186, 114] width 372 height 147
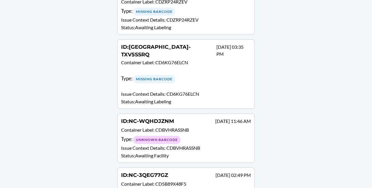
scroll to position [384, 0]
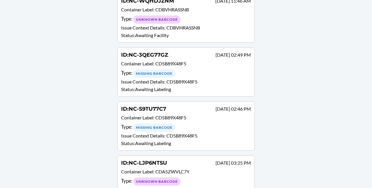
click at [199, 69] on div "Type : Missing Barcode" at bounding box center [186, 73] width 130 height 8
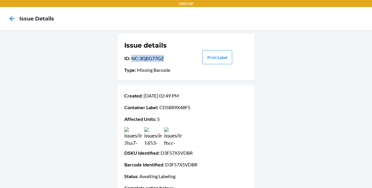
drag, startPoint x: 129, startPoint y: 57, endPoint x: 163, endPoint y: 54, distance: 34.7
click at [163, 54] on div "Issue details ID : NC-3QEG77GZ Type : Missing Barcode" at bounding box center [154, 57] width 61 height 37
drag, startPoint x: 158, startPoint y: 108, endPoint x: 197, endPoint y: 115, distance: 40.1
click at [197, 115] on div "Created : Sep 03 02:49 PM Container Label : CD5B89X48F5 Affected Units : 5 DSKU…" at bounding box center [185, 162] width 123 height 144
drag, startPoint x: 197, startPoint y: 115, endPoint x: 188, endPoint y: 108, distance: 11.7
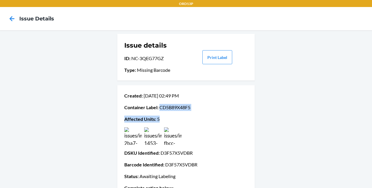
click at [188, 108] on p "Container Label : CD5B89X48F5" at bounding box center [185, 107] width 123 height 7
click at [164, 164] on p "Barcode Identified : D3F57X5VDBR" at bounding box center [185, 164] width 123 height 7
drag, startPoint x: 163, startPoint y: 164, endPoint x: 199, endPoint y: 165, distance: 36.3
click at [199, 165] on p "Barcode Identified : D3F57X5VDBR" at bounding box center [185, 164] width 123 height 7
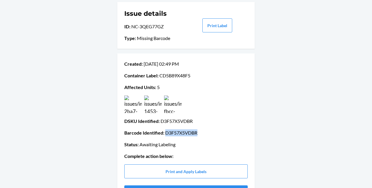
scroll to position [32, 0]
click at [136, 101] on img at bounding box center [133, 104] width 18 height 18
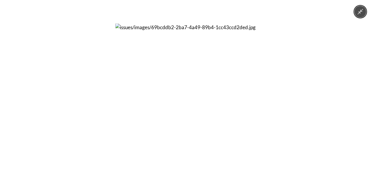
click at [218, 127] on img at bounding box center [185, 94] width 141 height 141
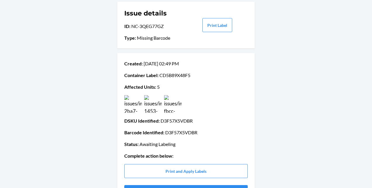
click at [131, 109] on img at bounding box center [133, 104] width 18 height 18
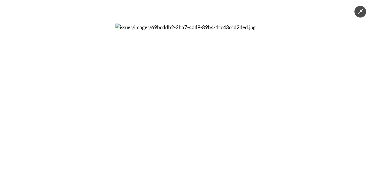
click at [239, 140] on img at bounding box center [185, 94] width 141 height 141
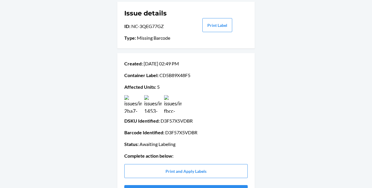
click at [127, 108] on img at bounding box center [133, 104] width 18 height 18
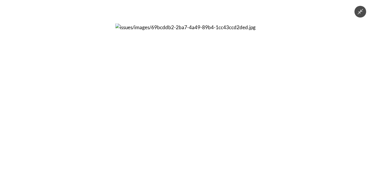
click at [217, 122] on img at bounding box center [185, 94] width 141 height 141
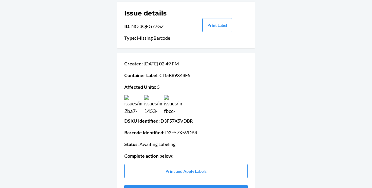
click at [132, 104] on img at bounding box center [133, 104] width 18 height 18
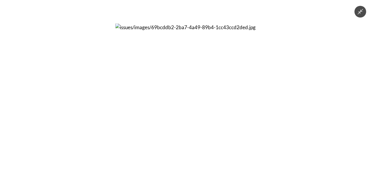
click at [223, 134] on img at bounding box center [185, 94] width 141 height 141
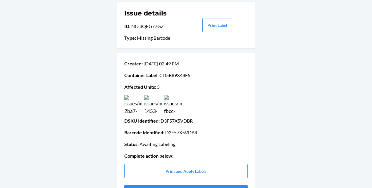
click at [156, 108] on img at bounding box center [153, 104] width 18 height 18
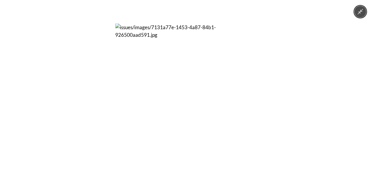
click at [182, 93] on img at bounding box center [185, 94] width 141 height 141
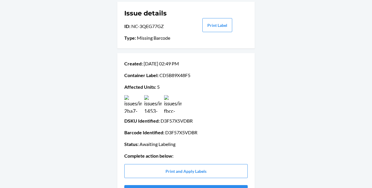
click at [170, 103] on img at bounding box center [173, 104] width 18 height 18
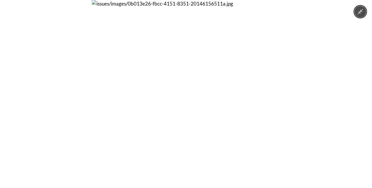
click at [208, 65] on img at bounding box center [186, 94] width 188 height 188
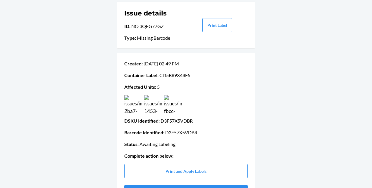
click at [167, 100] on img at bounding box center [173, 104] width 18 height 18
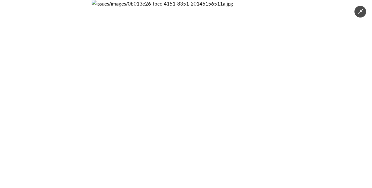
click at [207, 67] on img at bounding box center [186, 94] width 188 height 188
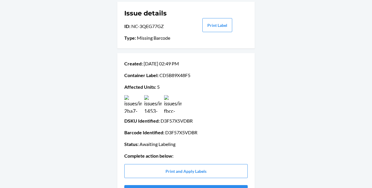
click at [137, 105] on img at bounding box center [133, 104] width 18 height 18
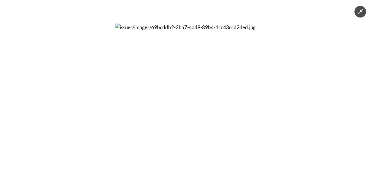
click at [238, 129] on img at bounding box center [185, 94] width 141 height 141
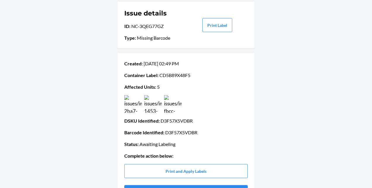
click at [238, 129] on p "Barcode Identified : D3F57X5VDBR" at bounding box center [185, 132] width 123 height 7
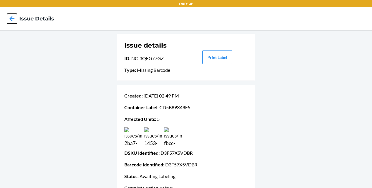
click at [10, 17] on icon at bounding box center [12, 19] width 10 height 10
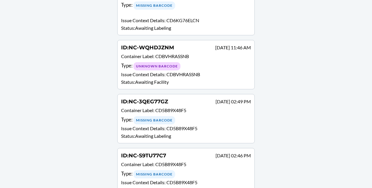
scroll to position [316, 0]
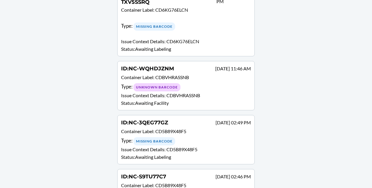
click at [225, 74] on p "Container Label : CDBVHRASSNB" at bounding box center [186, 78] width 130 height 8
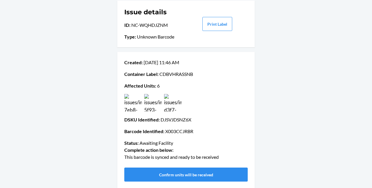
scroll to position [37, 0]
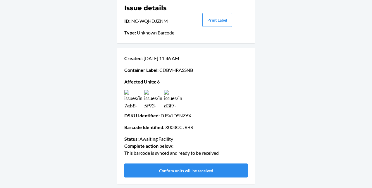
click at [127, 101] on img at bounding box center [133, 99] width 18 height 18
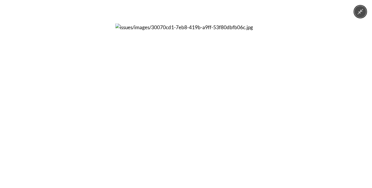
click at [359, 14] on icon "Minimize image" at bounding box center [360, 11] width 6 height 6
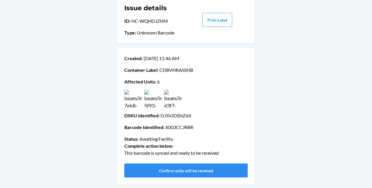
click at [136, 98] on img at bounding box center [133, 99] width 18 height 18
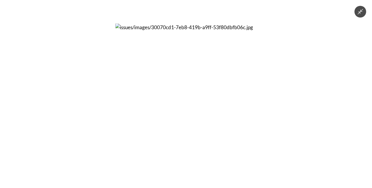
click at [295, 69] on div at bounding box center [186, 94] width 372 height 188
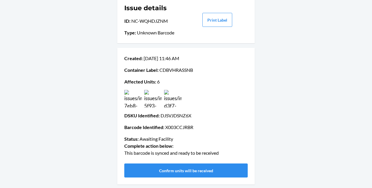
click at [137, 103] on img at bounding box center [133, 99] width 18 height 18
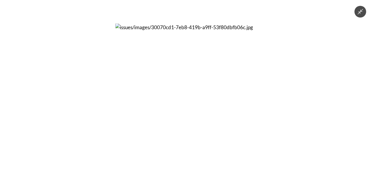
click at [366, 15] on div at bounding box center [186, 94] width 372 height 188
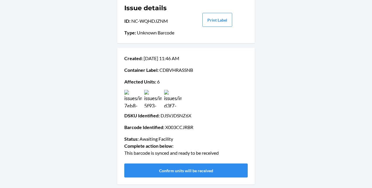
click at [130, 101] on img at bounding box center [133, 99] width 18 height 18
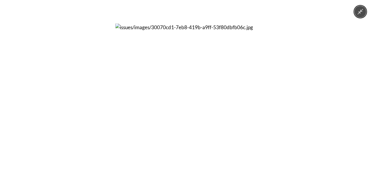
click at [363, 11] on icon "Minimize image" at bounding box center [360, 11] width 6 height 6
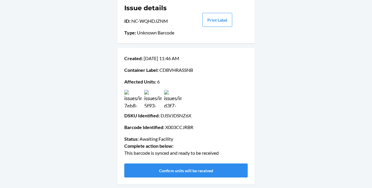
click at [173, 99] on img at bounding box center [173, 99] width 18 height 18
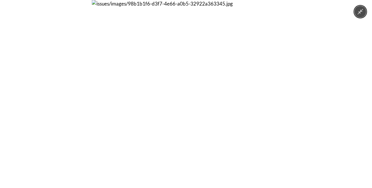
click at [361, 13] on icon "Minimize image" at bounding box center [360, 11] width 6 height 6
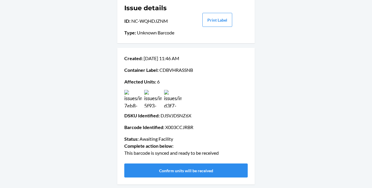
click at [155, 100] on img at bounding box center [153, 99] width 18 height 18
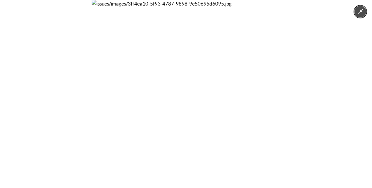
click at [358, 13] on icon "Minimize image" at bounding box center [360, 11] width 6 height 6
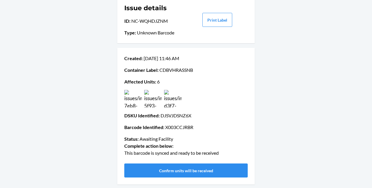
click at [132, 105] on img at bounding box center [133, 99] width 18 height 18
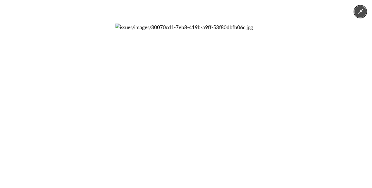
click at [360, 11] on icon "Minimize image" at bounding box center [360, 11] width 6 height 6
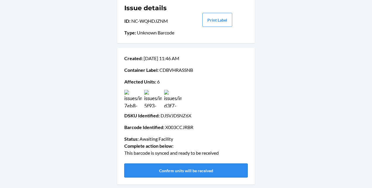
click at [191, 170] on button "Confirm units will be received" at bounding box center [185, 171] width 123 height 14
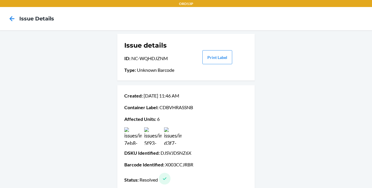
scroll to position [7, 0]
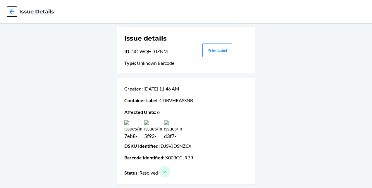
click at [11, 10] on icon at bounding box center [12, 12] width 10 height 10
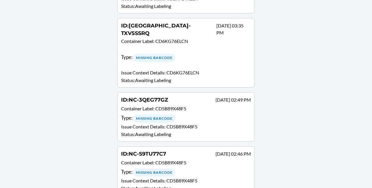
scroll to position [267, 0]
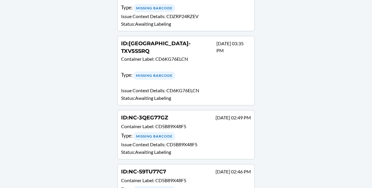
click at [211, 71] on div "Type : Missing Barcode" at bounding box center [186, 78] width 130 height 15
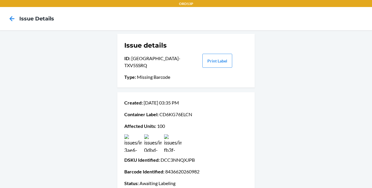
click at [150, 142] on img at bounding box center [153, 143] width 18 height 18
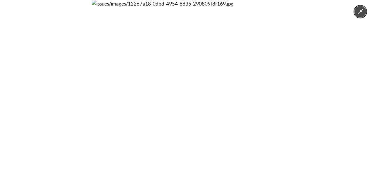
click at [355, 11] on button "Minimize image" at bounding box center [360, 12] width 12 height 12
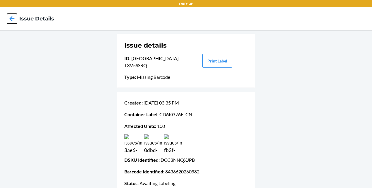
click at [10, 21] on icon at bounding box center [12, 19] width 10 height 10
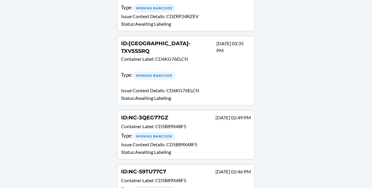
scroll to position [265, 0]
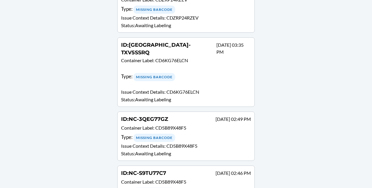
click at [194, 25] on p "Status : Awaiting Labeling" at bounding box center [186, 25] width 130 height 7
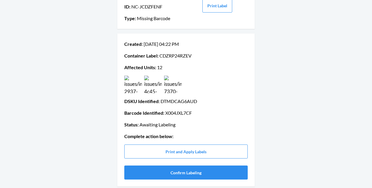
scroll to position [52, 0]
drag, startPoint x: 175, startPoint y: 94, endPoint x: 174, endPoint y: 91, distance: 3.6
click at [174, 91] on div "Created : Sep 08 04:22 PM Container Label : CDZRP24RZEV Affected Units : 12 DSK…" at bounding box center [185, 110] width 123 height 144
click at [174, 91] on img at bounding box center [173, 84] width 18 height 18
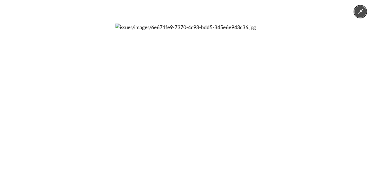
click at [187, 92] on img at bounding box center [185, 94] width 141 height 141
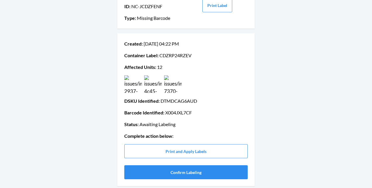
click at [155, 87] on img at bounding box center [153, 84] width 18 height 18
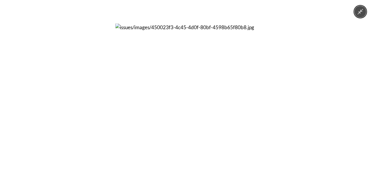
click at [199, 121] on img at bounding box center [185, 94] width 141 height 141
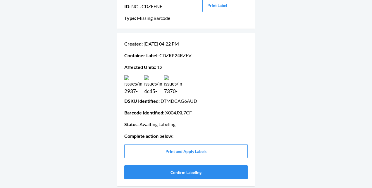
click at [155, 86] on img at bounding box center [153, 84] width 18 height 18
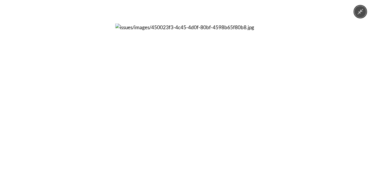
click at [363, 16] on button "Minimize image" at bounding box center [360, 12] width 12 height 12
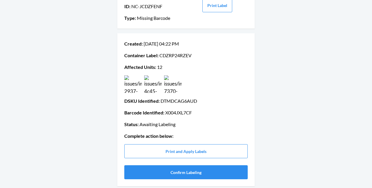
scroll to position [0, 0]
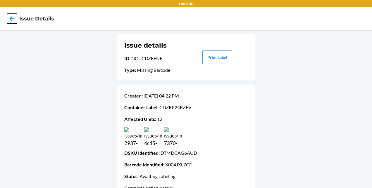
click at [11, 17] on icon at bounding box center [12, 19] width 10 height 10
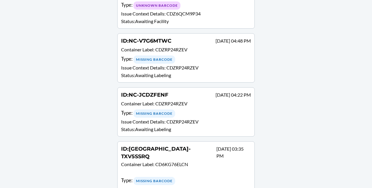
scroll to position [167, 0]
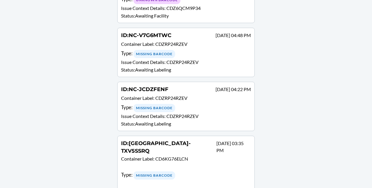
click at [222, 110] on div "ID : NC-JCDZFENF Sep 08 04:22 PM Container Label : CDZRP24RZEV Type : Missing B…" at bounding box center [186, 107] width 130 height 42
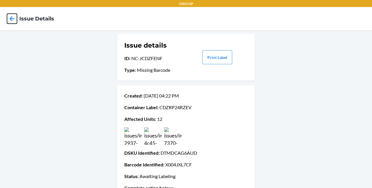
click at [13, 17] on icon at bounding box center [12, 19] width 10 height 10
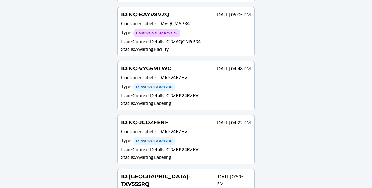
scroll to position [137, 0]
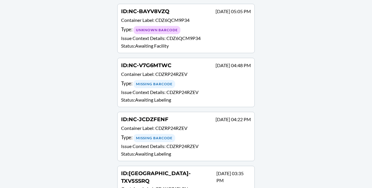
click at [217, 89] on p "Issue Context Details : CDZRP24RZEV" at bounding box center [186, 92] width 130 height 7
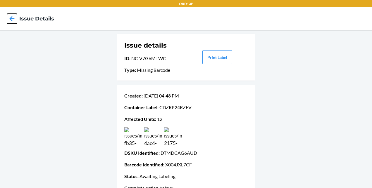
click at [14, 19] on icon at bounding box center [12, 18] width 5 height 5
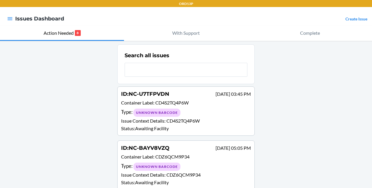
click at [228, 116] on div "Type : Unknown Barcode" at bounding box center [186, 112] width 130 height 8
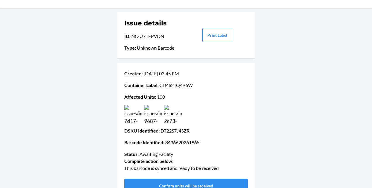
scroll to position [23, 0]
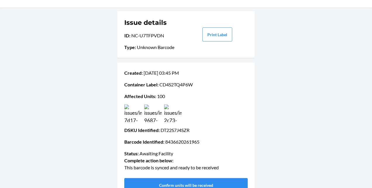
click at [170, 113] on img at bounding box center [173, 114] width 18 height 18
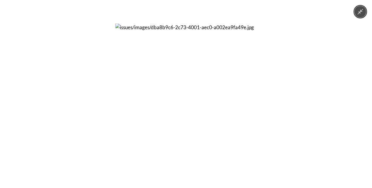
click at [361, 12] on icon "Minimize image" at bounding box center [360, 11] width 6 height 6
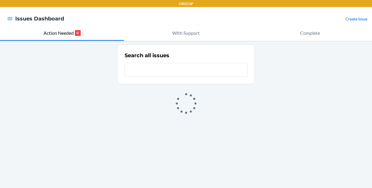
click at [189, 92] on icon at bounding box center [186, 103] width 35 height 35
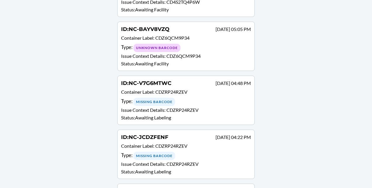
scroll to position [123, 0]
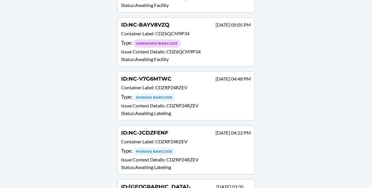
click at [207, 150] on div "Type : Missing Barcode" at bounding box center [186, 151] width 130 height 8
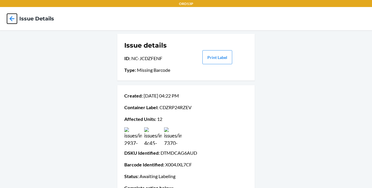
click at [14, 17] on icon at bounding box center [12, 19] width 10 height 10
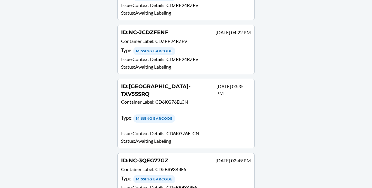
scroll to position [258, 0]
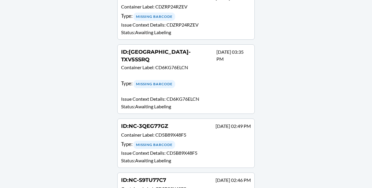
click at [238, 150] on p "Issue Context Details : CD5B89X48F5" at bounding box center [186, 153] width 130 height 7
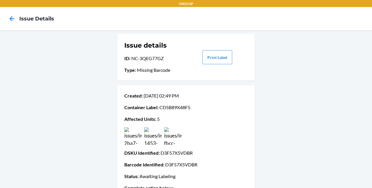
click at [165, 137] on img at bounding box center [173, 136] width 18 height 18
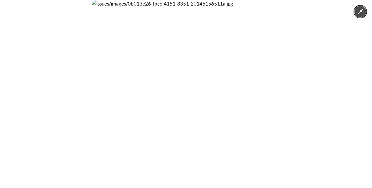
click at [363, 14] on button "Minimize image" at bounding box center [360, 12] width 12 height 12
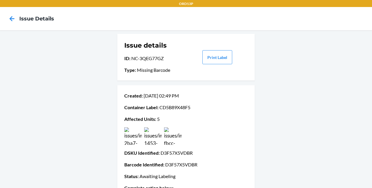
click at [144, 144] on img at bounding box center [153, 136] width 18 height 18
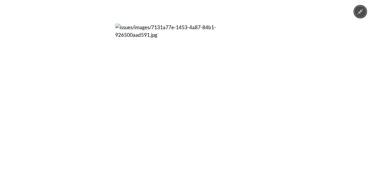
click at [360, 11] on icon "Minimize image" at bounding box center [360, 11] width 6 height 6
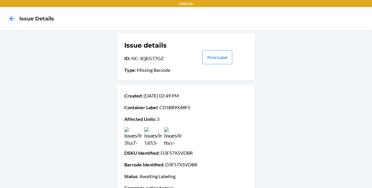
click at [130, 139] on img at bounding box center [133, 136] width 18 height 18
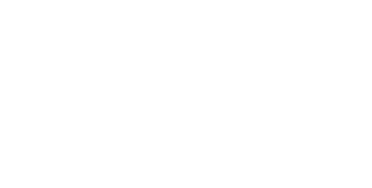
click at [239, 134] on img at bounding box center [185, 94] width 141 height 141
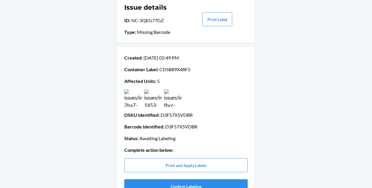
scroll to position [38, 0]
click at [172, 102] on img at bounding box center [173, 98] width 18 height 18
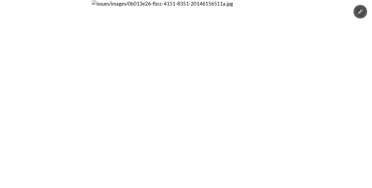
click at [355, 10] on button "Minimize image" at bounding box center [360, 12] width 12 height 12
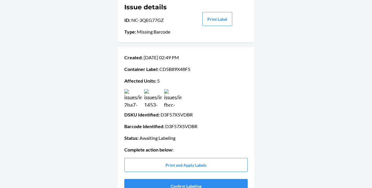
click at [157, 97] on img at bounding box center [153, 98] width 18 height 18
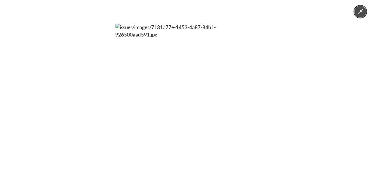
click at [362, 10] on icon "Minimize image" at bounding box center [361, 12] width 6 height 6
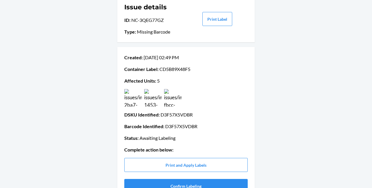
click at [125, 99] on img at bounding box center [133, 98] width 18 height 18
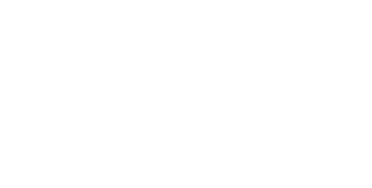
scroll to position [0, 0]
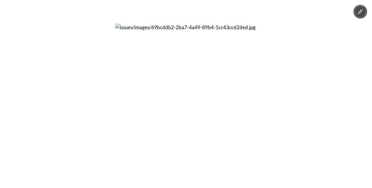
click at [358, 9] on icon "Minimize image" at bounding box center [360, 11] width 6 height 6
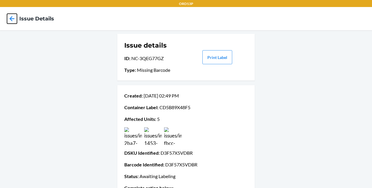
click at [12, 18] on icon at bounding box center [12, 19] width 10 height 10
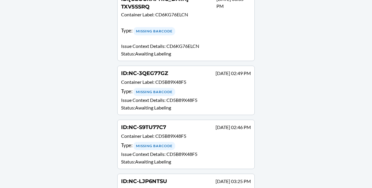
scroll to position [330, 0]
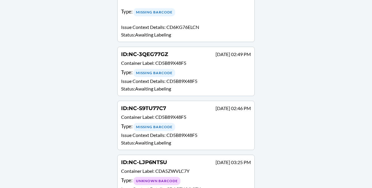
click at [185, 159] on div "ID : NC-LJP6NTSU Sep 01 03:25 PM" at bounding box center [186, 163] width 130 height 8
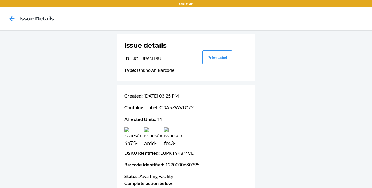
scroll to position [7, 0]
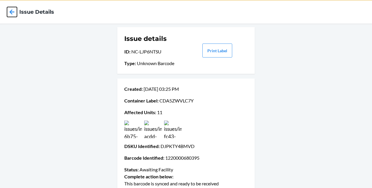
click at [11, 8] on icon at bounding box center [12, 12] width 10 height 10
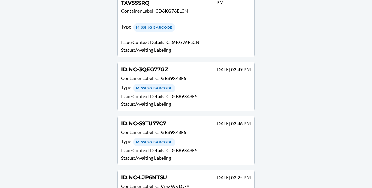
scroll to position [330, 0]
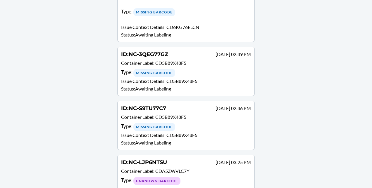
click at [202, 123] on div "Type : Missing Barcode" at bounding box center [186, 127] width 130 height 8
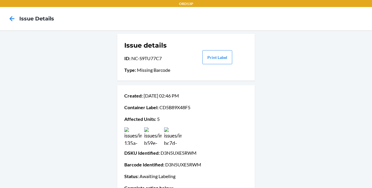
click at [164, 138] on img at bounding box center [173, 136] width 18 height 18
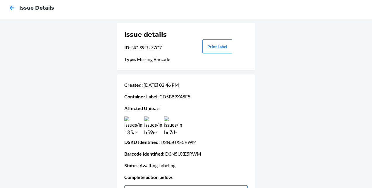
scroll to position [20, 0]
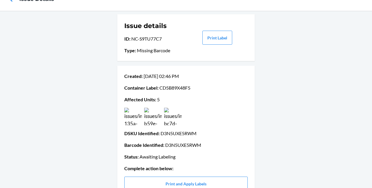
click at [156, 110] on img at bounding box center [153, 117] width 18 height 18
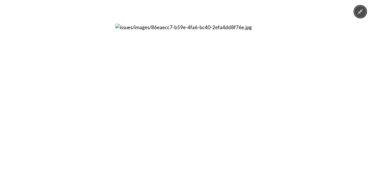
click at [156, 110] on img at bounding box center [185, 93] width 141 height 141
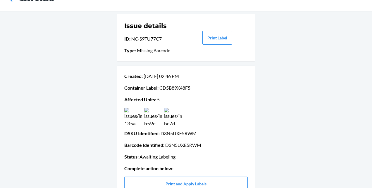
click at [130, 111] on img at bounding box center [133, 117] width 18 height 18
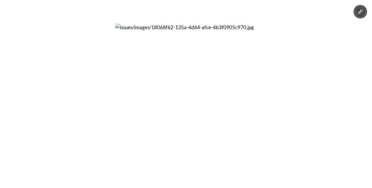
click at [267, 128] on div at bounding box center [186, 94] width 372 height 188
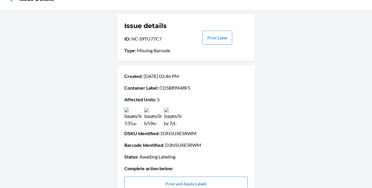
click at [173, 118] on img at bounding box center [173, 117] width 18 height 18
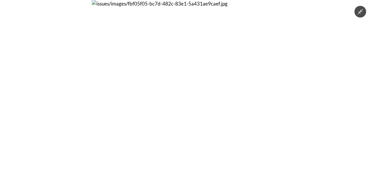
click at [338, 95] on div at bounding box center [186, 94] width 372 height 188
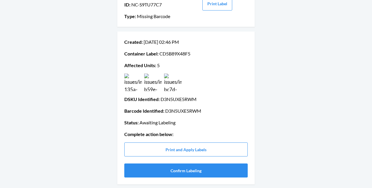
scroll to position [0, 0]
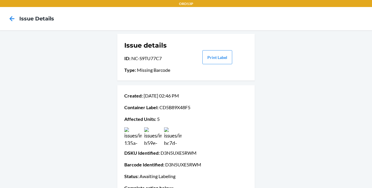
click at [131, 134] on img at bounding box center [133, 136] width 18 height 18
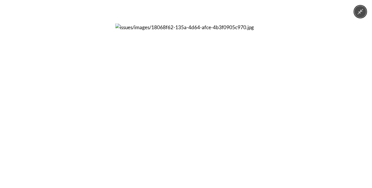
click at [362, 17] on button "Minimize image" at bounding box center [360, 12] width 12 height 12
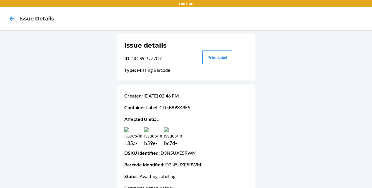
click at [172, 138] on img at bounding box center [173, 136] width 18 height 18
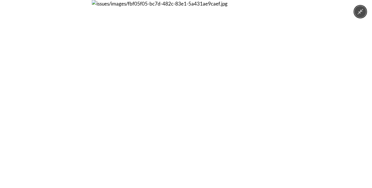
click at [356, 15] on button "Minimize image" at bounding box center [360, 12] width 12 height 12
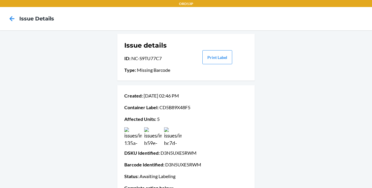
click at [156, 134] on img at bounding box center [153, 136] width 18 height 18
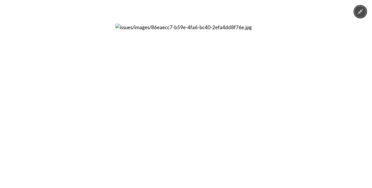
click at [359, 13] on icon "Minimize image" at bounding box center [360, 11] width 6 height 6
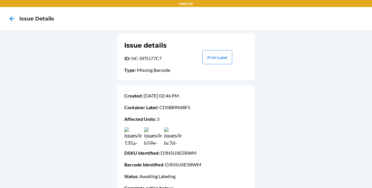
click at [164, 132] on img at bounding box center [173, 136] width 18 height 18
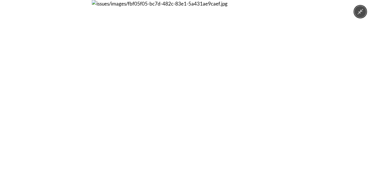
click at [362, 13] on icon "Minimize image" at bounding box center [360, 11] width 6 height 6
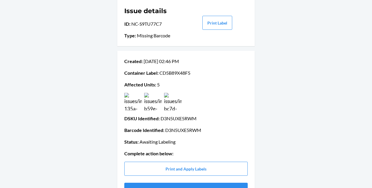
scroll to position [34, 0]
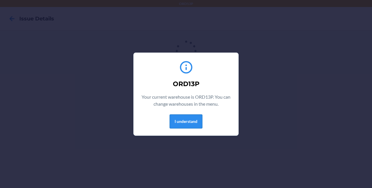
click at [185, 123] on button "I understand" at bounding box center [186, 122] width 33 height 14
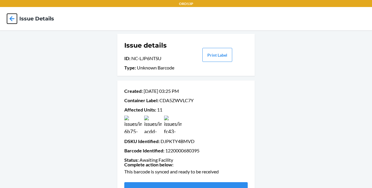
click at [12, 19] on icon at bounding box center [12, 18] width 5 height 5
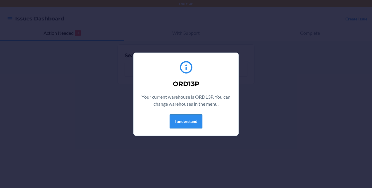
click at [175, 120] on button "I understand" at bounding box center [186, 122] width 33 height 14
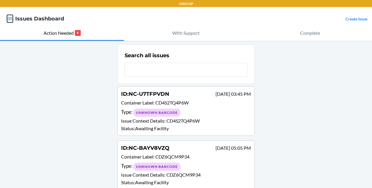
click at [11, 18] on icon "button" at bounding box center [10, 18] width 5 height 3
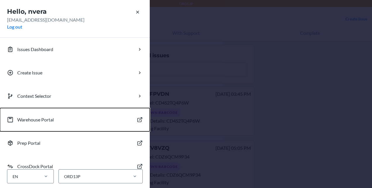
click at [52, 125] on button "Warehouse Portal" at bounding box center [75, 119] width 150 height 23
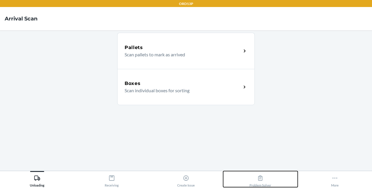
click at [269, 178] on div "Problem Solver" at bounding box center [260, 180] width 22 height 15
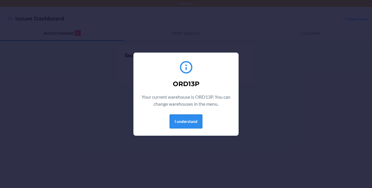
click at [194, 119] on button "I understand" at bounding box center [186, 122] width 33 height 14
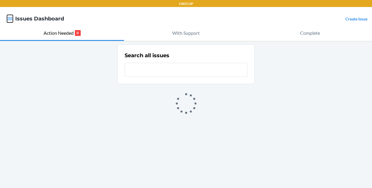
click at [10, 20] on icon "button" at bounding box center [10, 19] width 6 height 6
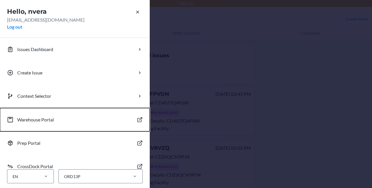
click at [36, 116] on button "Warehouse Portal" at bounding box center [75, 119] width 150 height 23
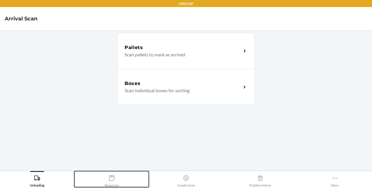
click at [104, 181] on button "Receiving" at bounding box center [111, 179] width 74 height 16
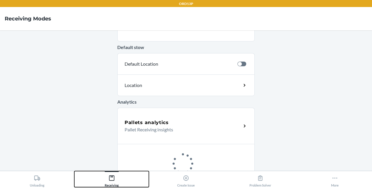
scroll to position [222, 0]
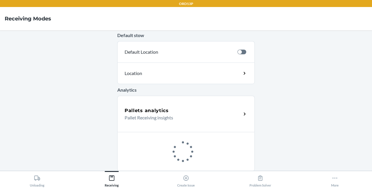
click at [137, 111] on h5 "Pallets analytics" at bounding box center [147, 110] width 44 height 7
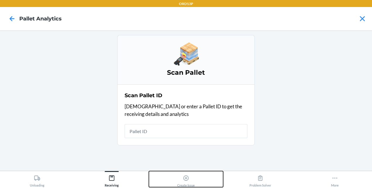
click at [190, 180] on div "Create Issue" at bounding box center [186, 180] width 18 height 15
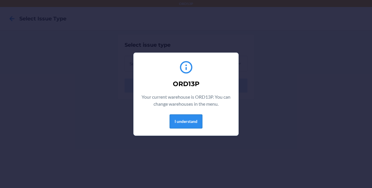
drag, startPoint x: 194, startPoint y: 122, endPoint x: 174, endPoint y: 122, distance: 19.3
click at [174, 122] on button "I understand" at bounding box center [186, 122] width 33 height 14
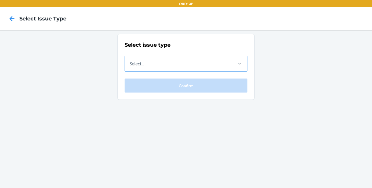
click at [168, 64] on div "Select..." at bounding box center [178, 63] width 107 height 15
click at [130, 64] on input "Select..." at bounding box center [130, 63] width 1 height 7
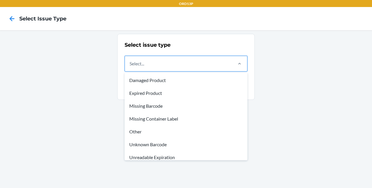
click at [106, 87] on div "Select issue type option Missing Barcode focused, 3 of 8. 8 results available. …" at bounding box center [186, 109] width 372 height 158
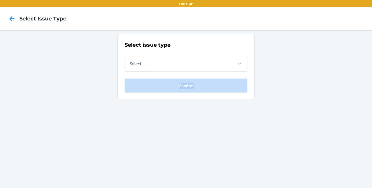
click at [106, 87] on div "Select issue type Select... Confirm" at bounding box center [186, 109] width 372 height 158
click at [15, 17] on icon at bounding box center [12, 19] width 10 height 10
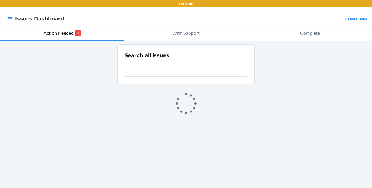
click at [15, 17] on h4 "Issues Dashboard" at bounding box center [39, 19] width 49 height 8
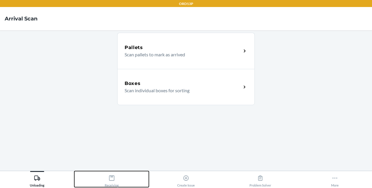
click at [140, 180] on button "Receiving" at bounding box center [111, 179] width 74 height 16
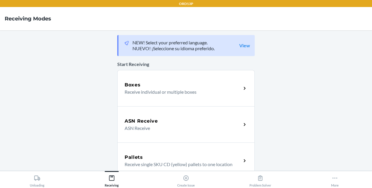
click at [168, 102] on div "Boxes Receive individual or multiple boxes" at bounding box center [185, 88] width 137 height 36
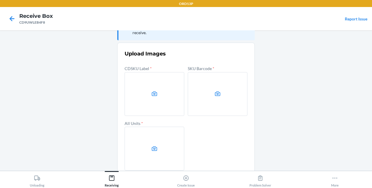
scroll to position [38, 0]
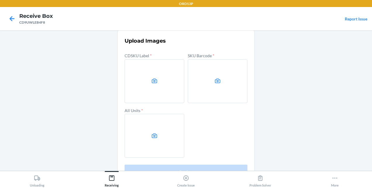
click at [163, 89] on label at bounding box center [155, 81] width 60 height 44
click at [0, 0] on input "file" at bounding box center [0, 0] width 0 height 0
click at [272, 59] on main "Unexpected SKU (Ineligible for bulk-receive) Deliverr will automatically resolv…" at bounding box center [186, 100] width 372 height 141
click at [150, 70] on label at bounding box center [155, 81] width 60 height 44
click at [0, 0] on input "file" at bounding box center [0, 0] width 0 height 0
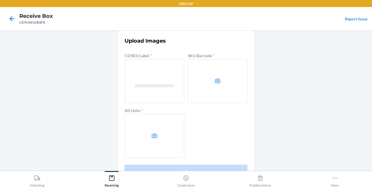
click at [211, 77] on label at bounding box center [218, 81] width 60 height 44
click at [0, 0] on input "file" at bounding box center [0, 0] width 0 height 0
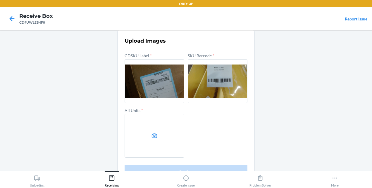
click at [151, 136] on icon at bounding box center [154, 136] width 7 height 7
click at [0, 0] on input "file" at bounding box center [0, 0] width 0 height 0
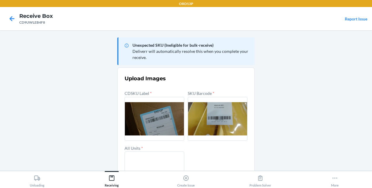
scroll to position [53, 0]
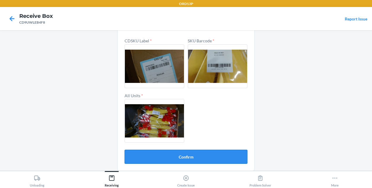
click at [219, 154] on button "Confirm" at bounding box center [186, 157] width 123 height 14
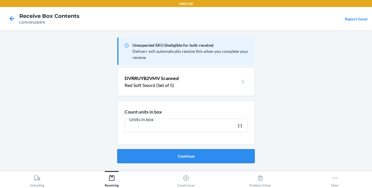
type input "11"
click at [194, 155] on button "Continue" at bounding box center [185, 156] width 137 height 14
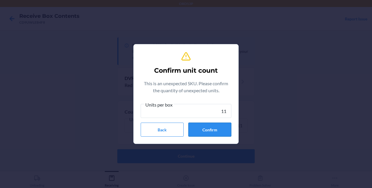
type input "11"
click at [213, 135] on button "Confirm" at bounding box center [209, 130] width 43 height 14
